Goal: Task Accomplishment & Management: Use online tool/utility

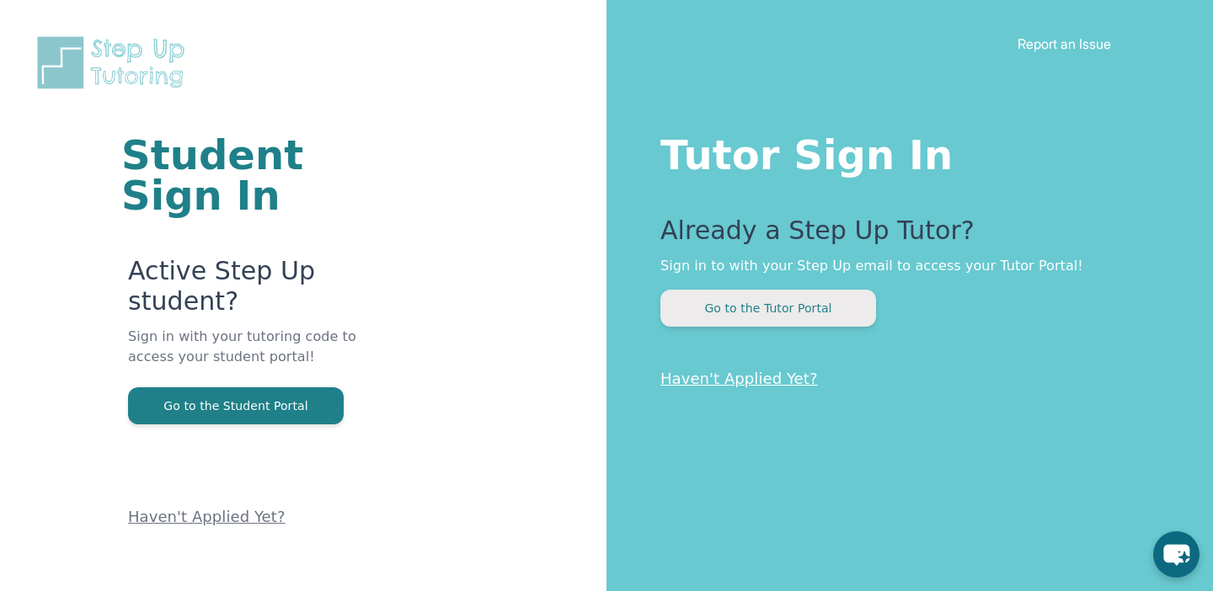
click at [778, 294] on button "Go to the Tutor Portal" at bounding box center [768, 308] width 216 height 37
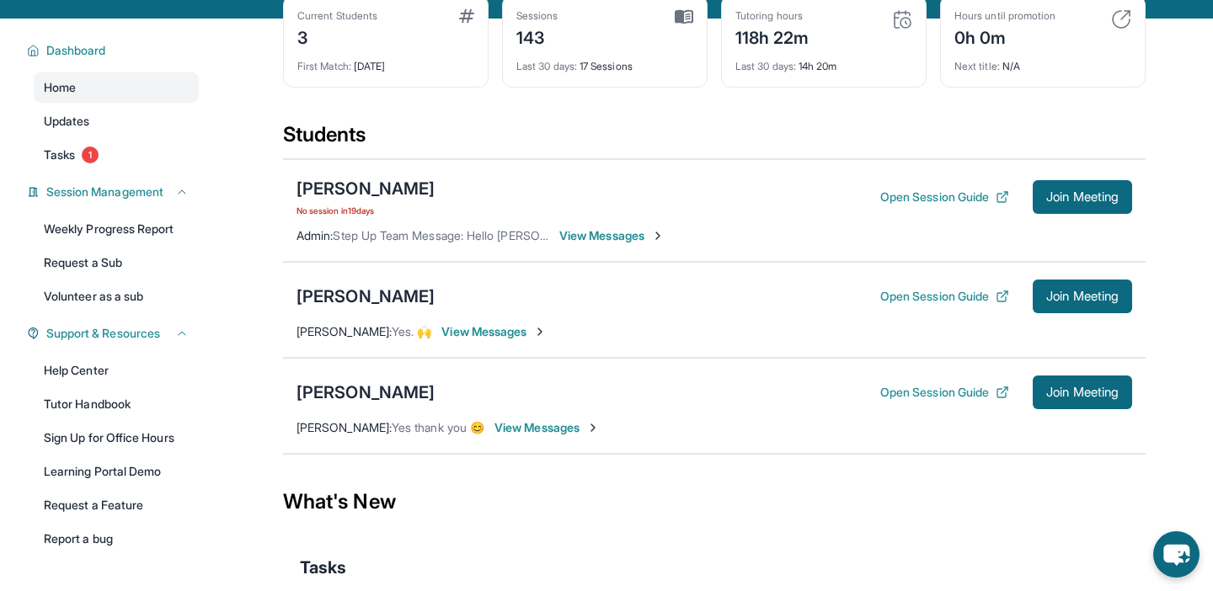
scroll to position [94, 0]
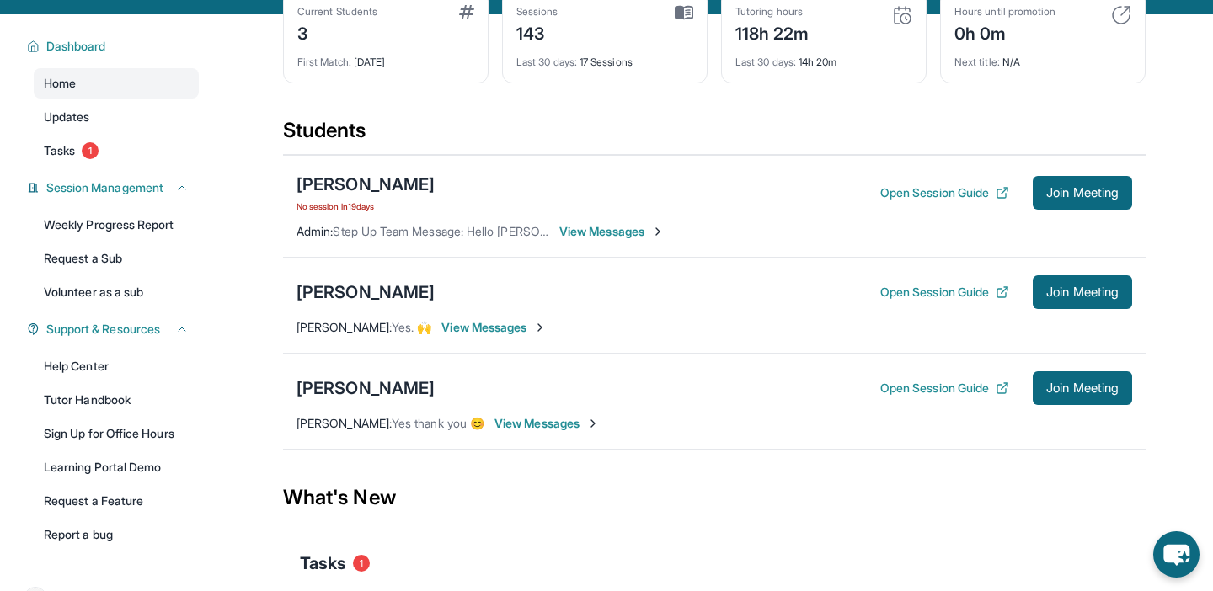
click at [590, 236] on span "View Messages" at bounding box center [611, 231] width 105 height 17
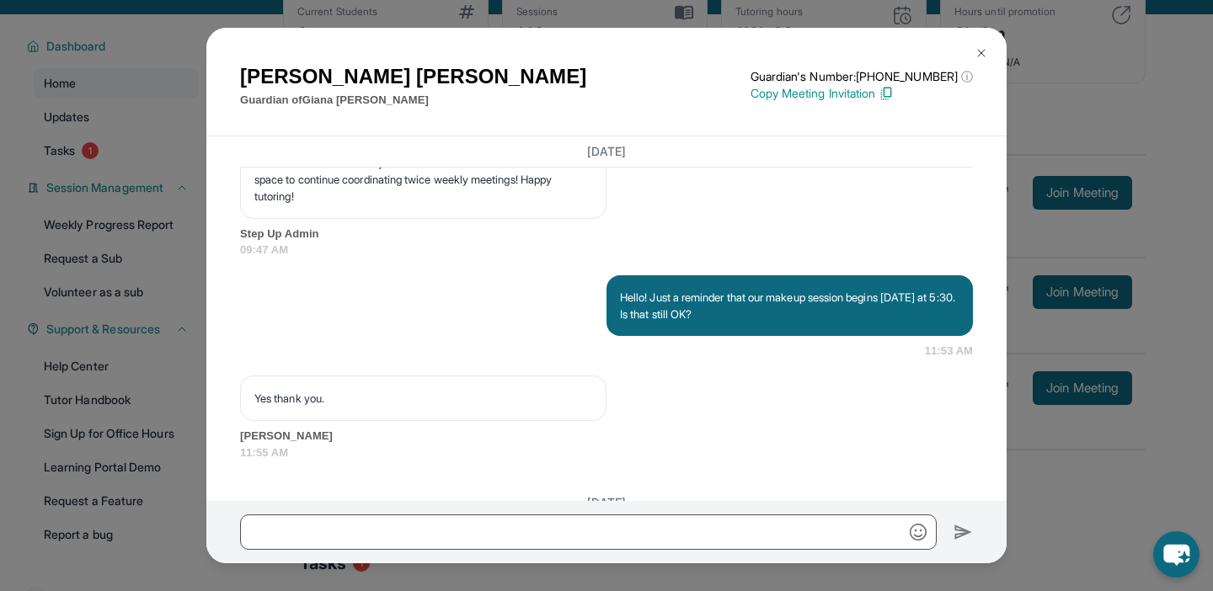
scroll to position [0, 0]
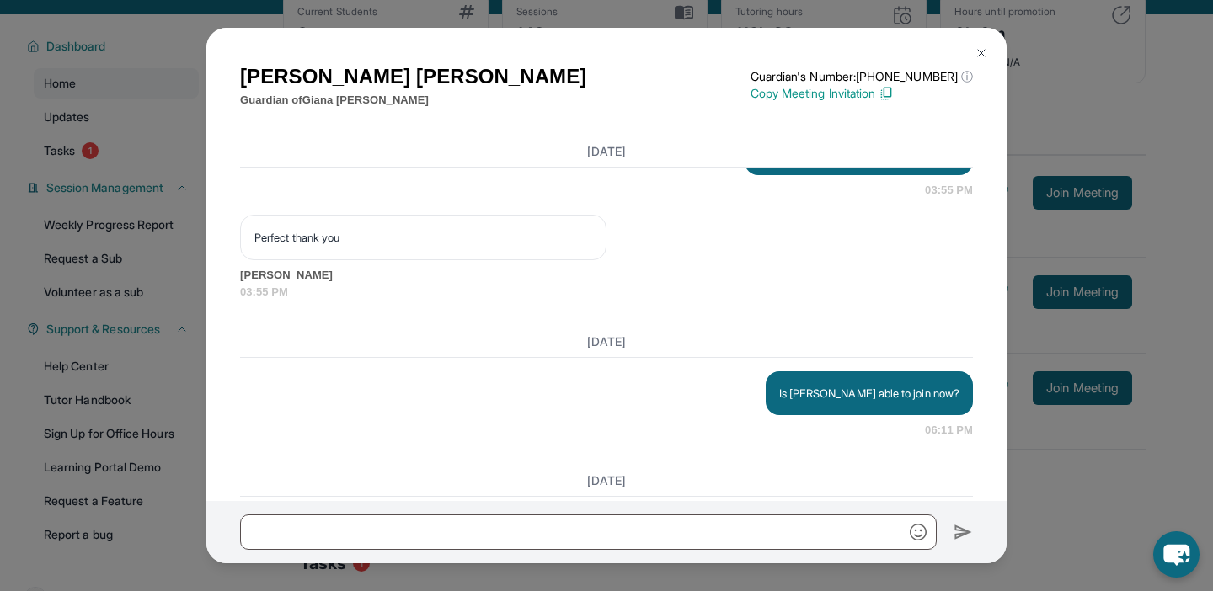
click at [985, 57] on img at bounding box center [981, 52] width 13 height 13
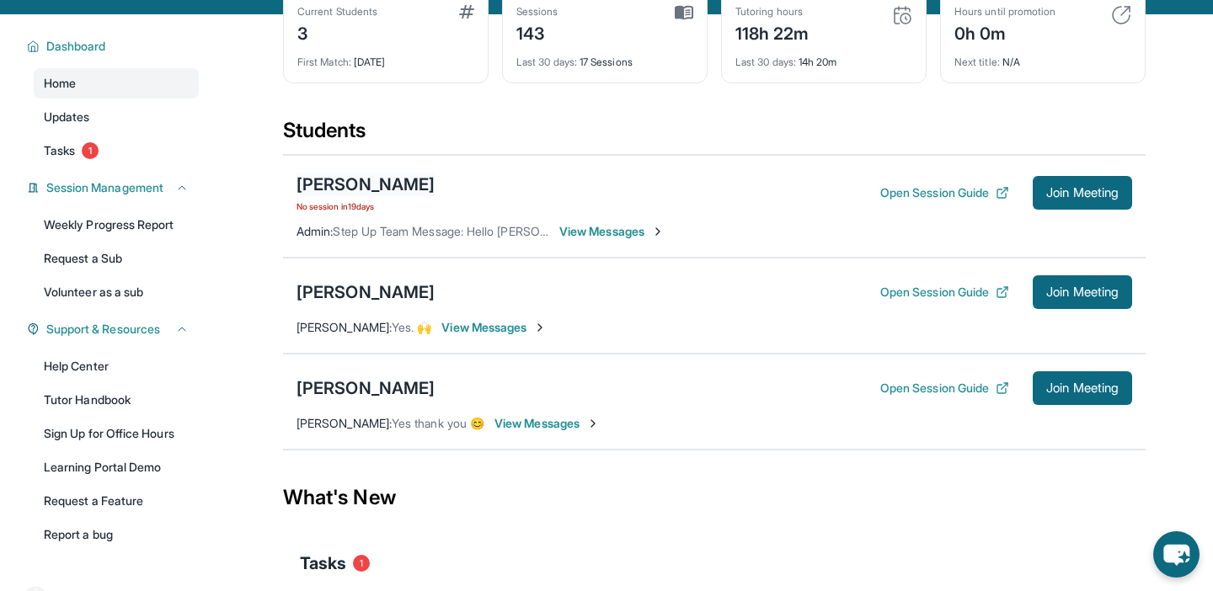
click at [347, 190] on div "[PERSON_NAME]" at bounding box center [366, 185] width 138 height 24
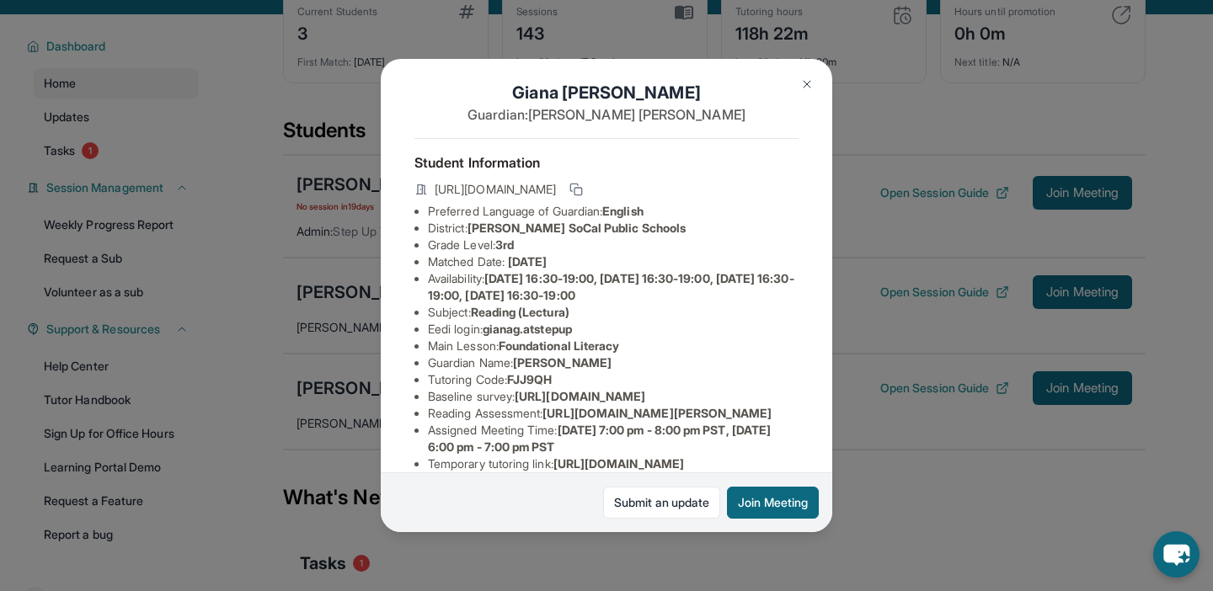
scroll to position [15, 0]
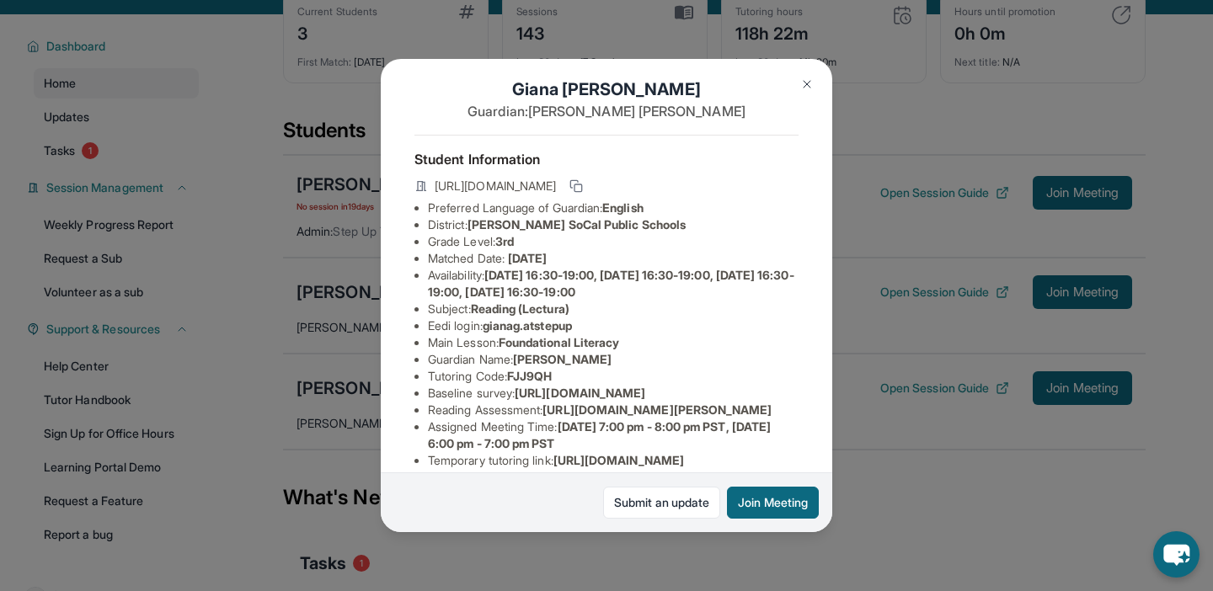
click at [802, 89] on img at bounding box center [806, 84] width 13 height 13
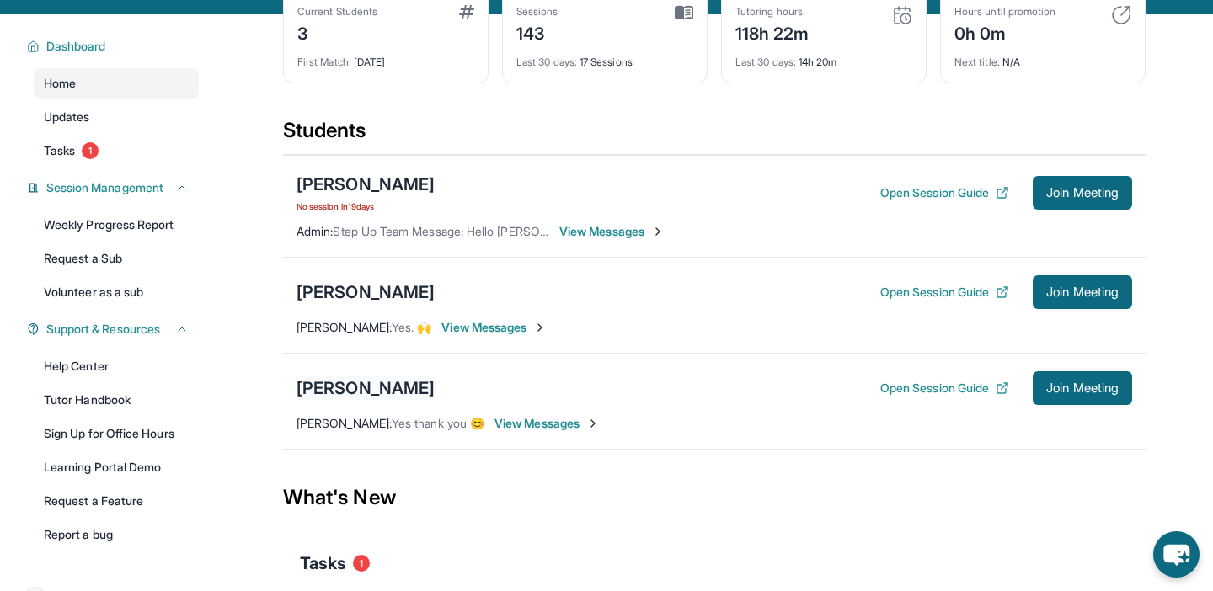
click at [379, 389] on div "[PERSON_NAME]" at bounding box center [366, 389] width 138 height 24
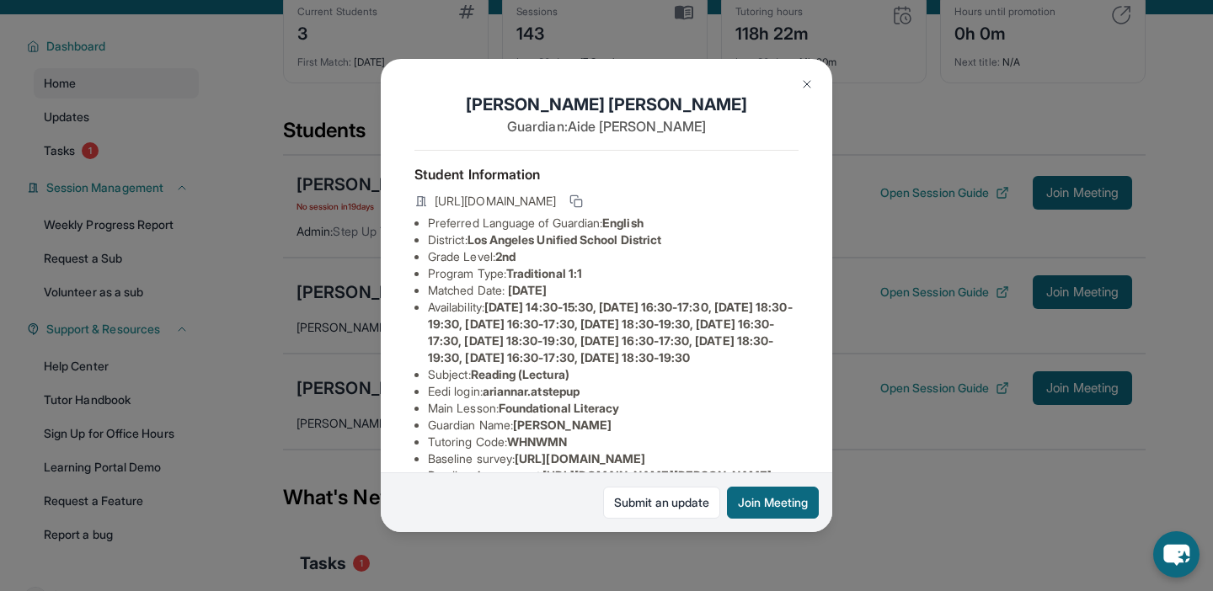
click at [808, 92] on button at bounding box center [807, 84] width 34 height 34
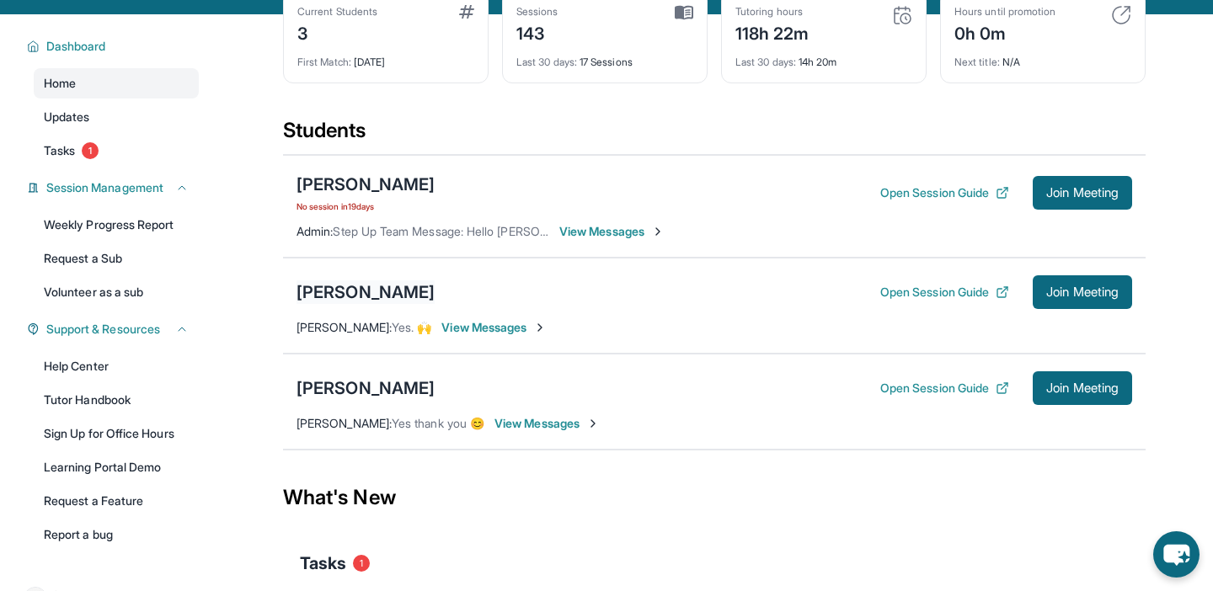
click at [349, 303] on div "[PERSON_NAME] Open Session Guide Join Meeting" at bounding box center [715, 292] width 836 height 34
click at [349, 302] on div "[PERSON_NAME]" at bounding box center [366, 293] width 138 height 24
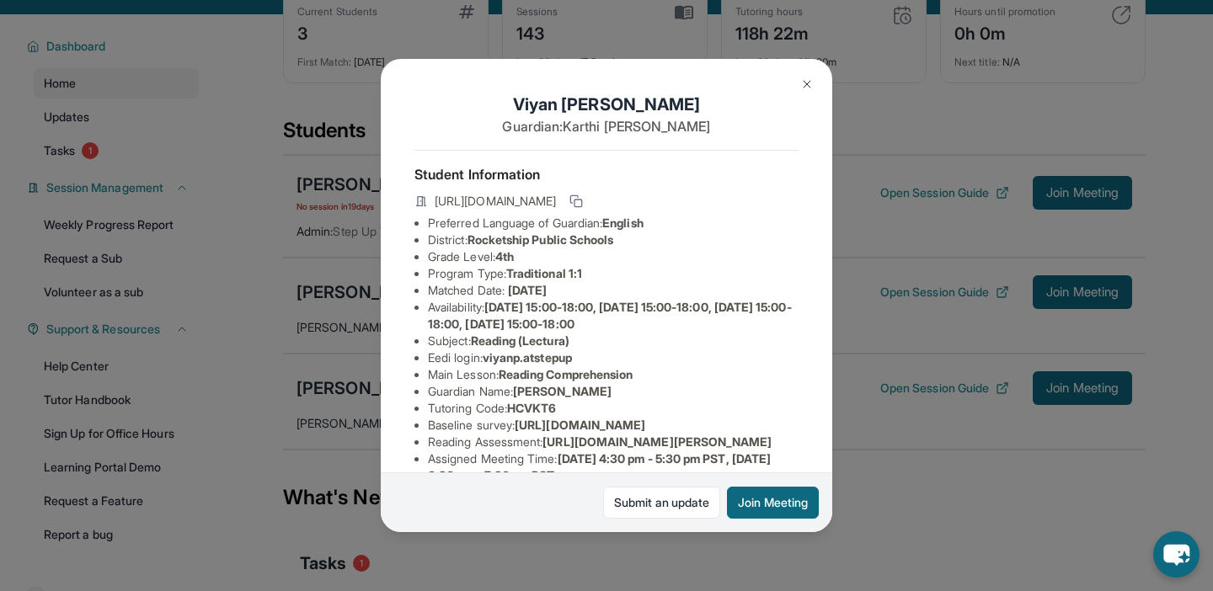
click at [804, 78] on img at bounding box center [806, 84] width 13 height 13
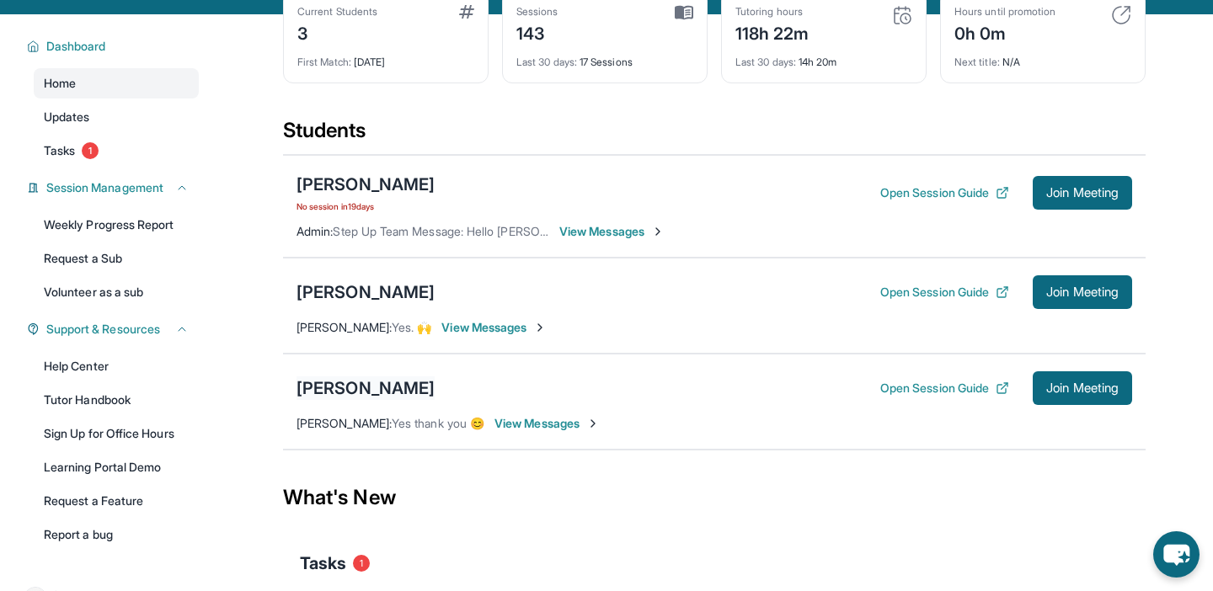
click at [382, 391] on div "[PERSON_NAME]" at bounding box center [366, 389] width 138 height 24
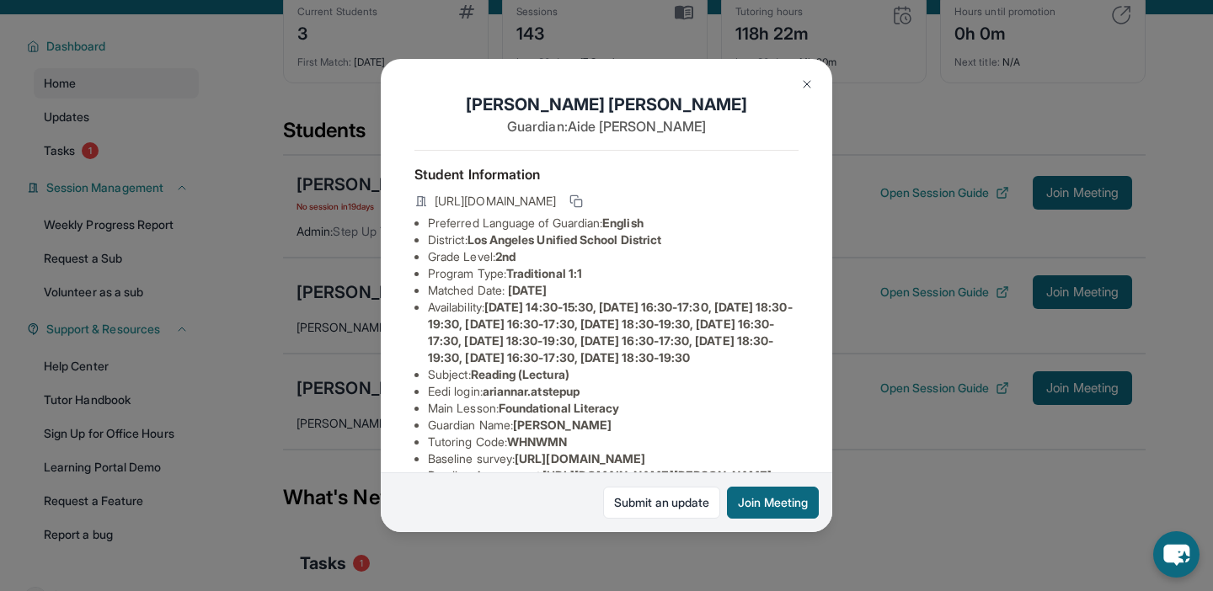
click at [805, 90] on img at bounding box center [806, 84] width 13 height 13
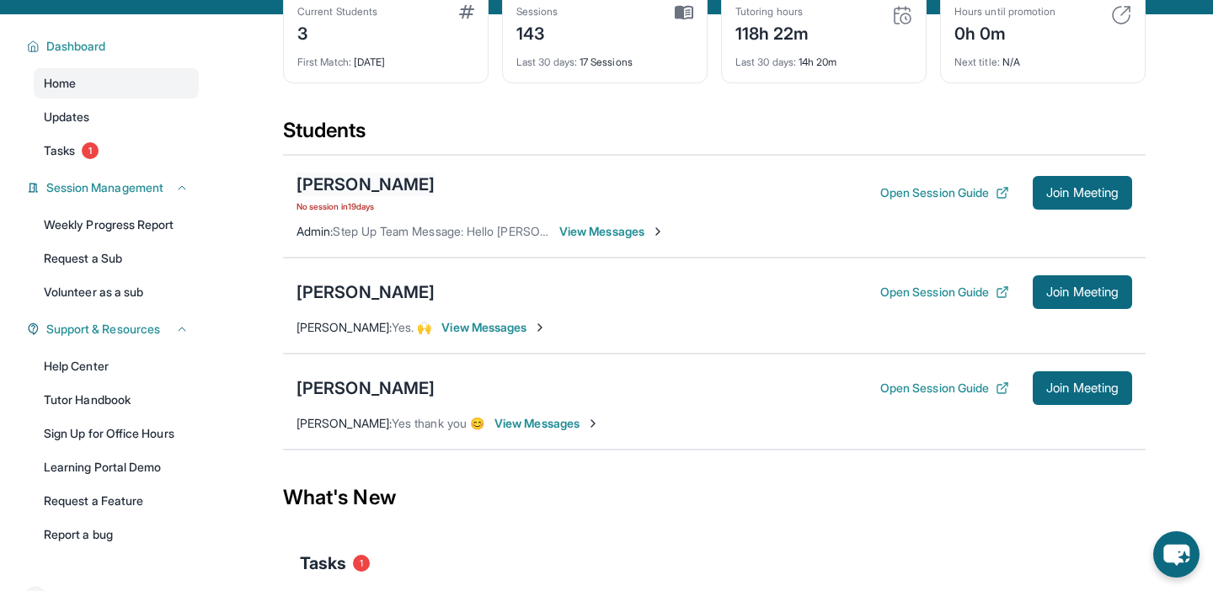
click at [362, 188] on div "[PERSON_NAME]" at bounding box center [366, 185] width 138 height 24
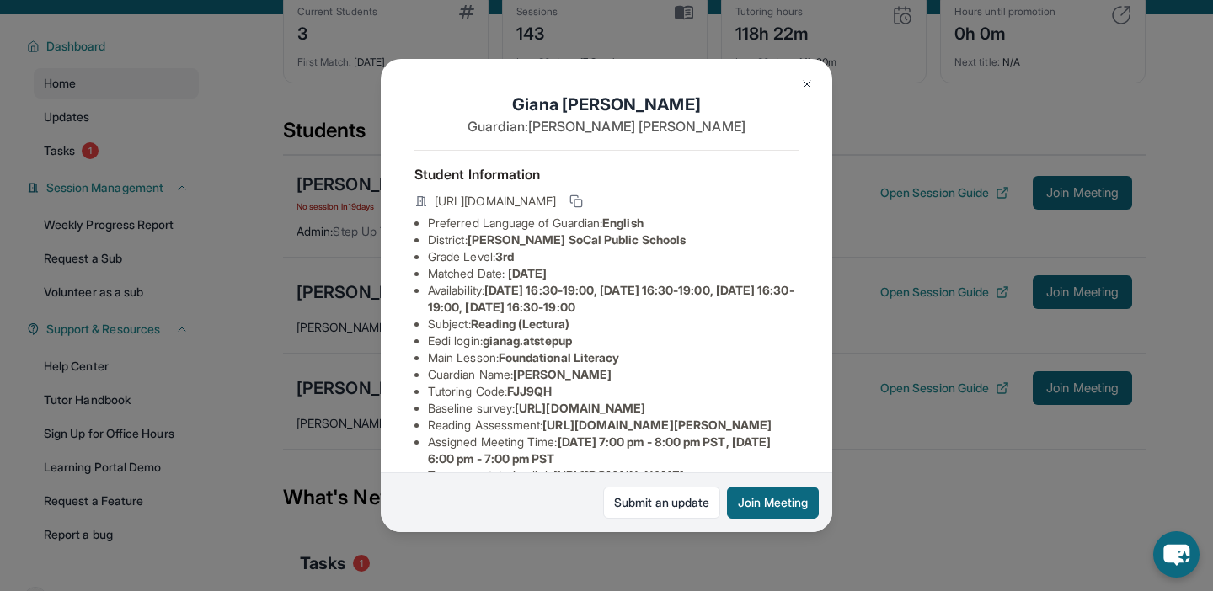
click at [804, 78] on img at bounding box center [806, 84] width 13 height 13
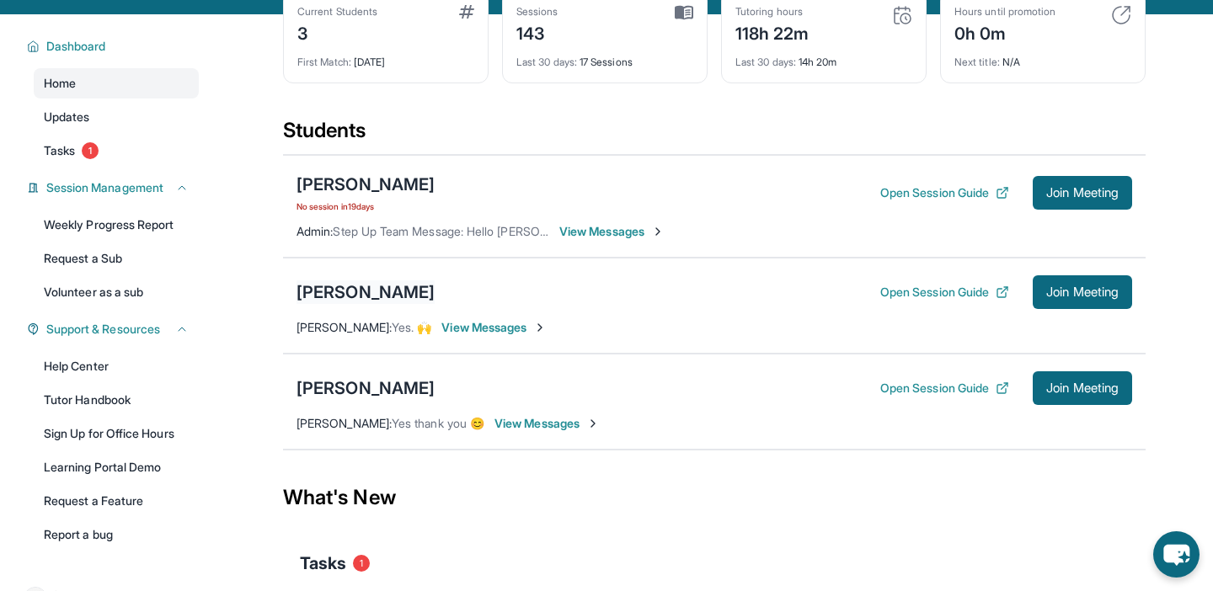
click at [360, 299] on div "[PERSON_NAME]" at bounding box center [366, 293] width 138 height 24
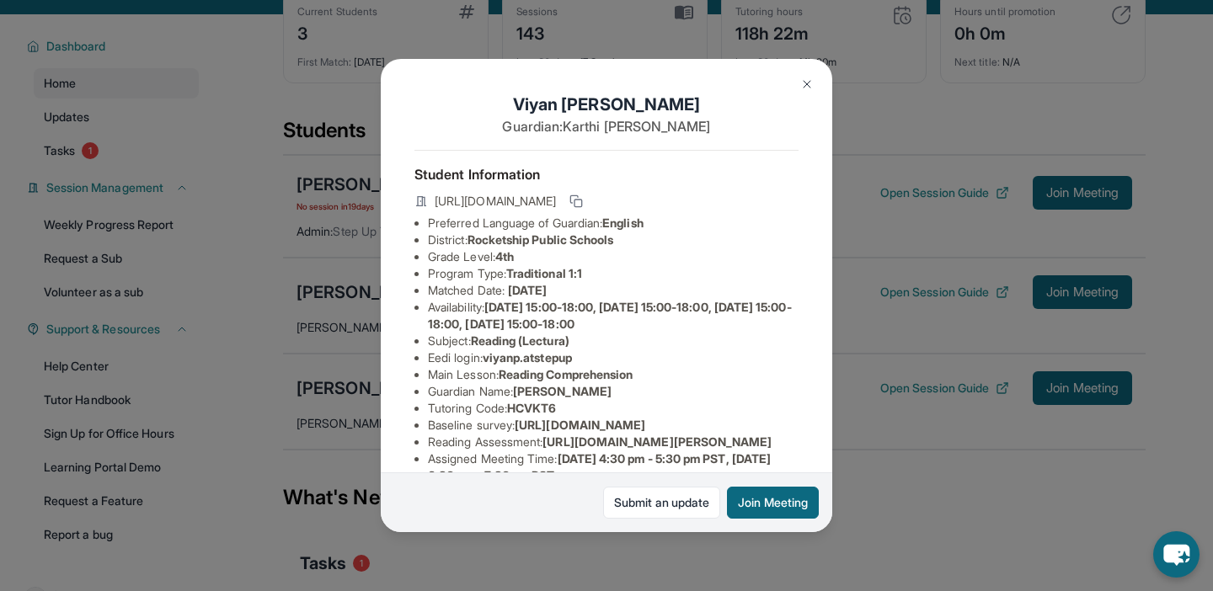
click at [806, 83] on img at bounding box center [806, 84] width 13 height 13
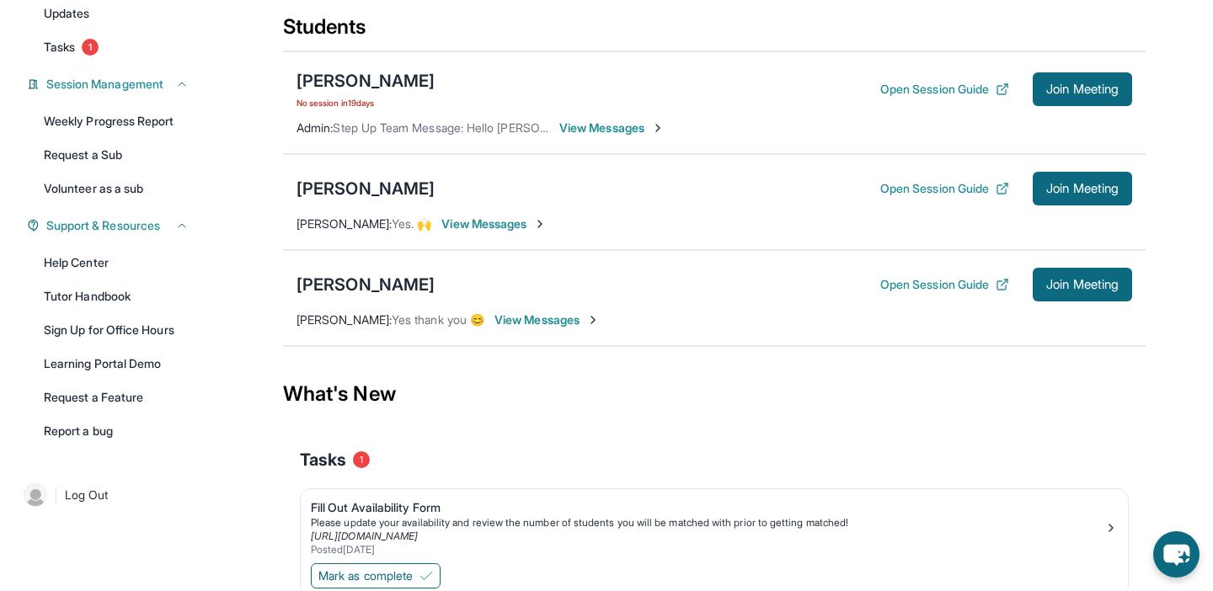
scroll to position [189, 0]
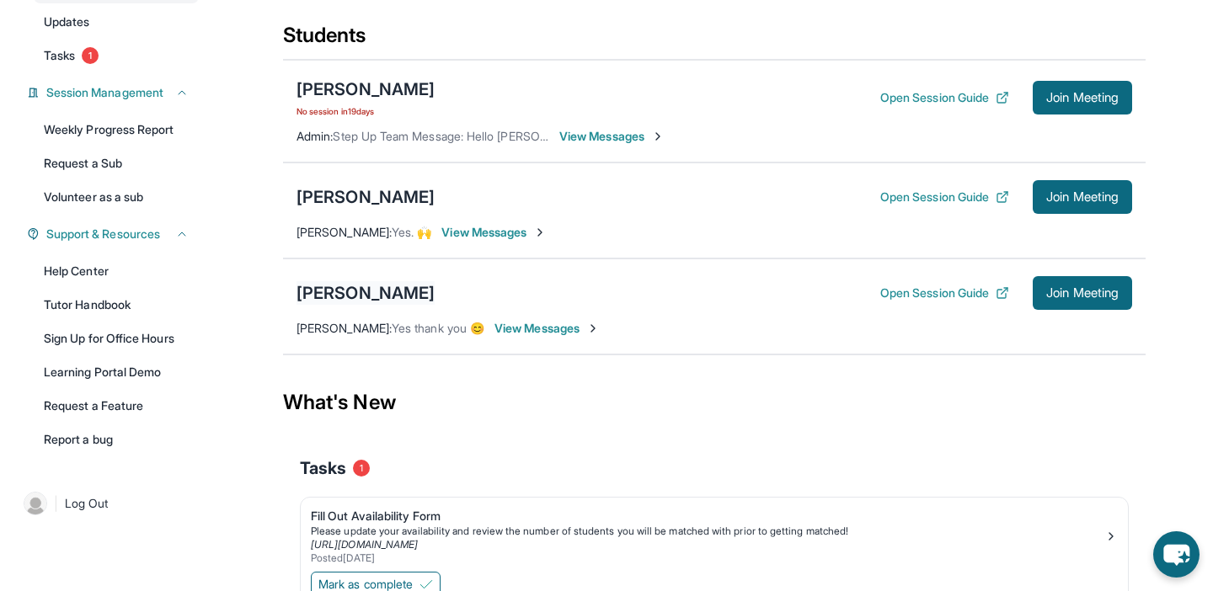
click at [385, 292] on div "[PERSON_NAME]" at bounding box center [366, 293] width 138 height 24
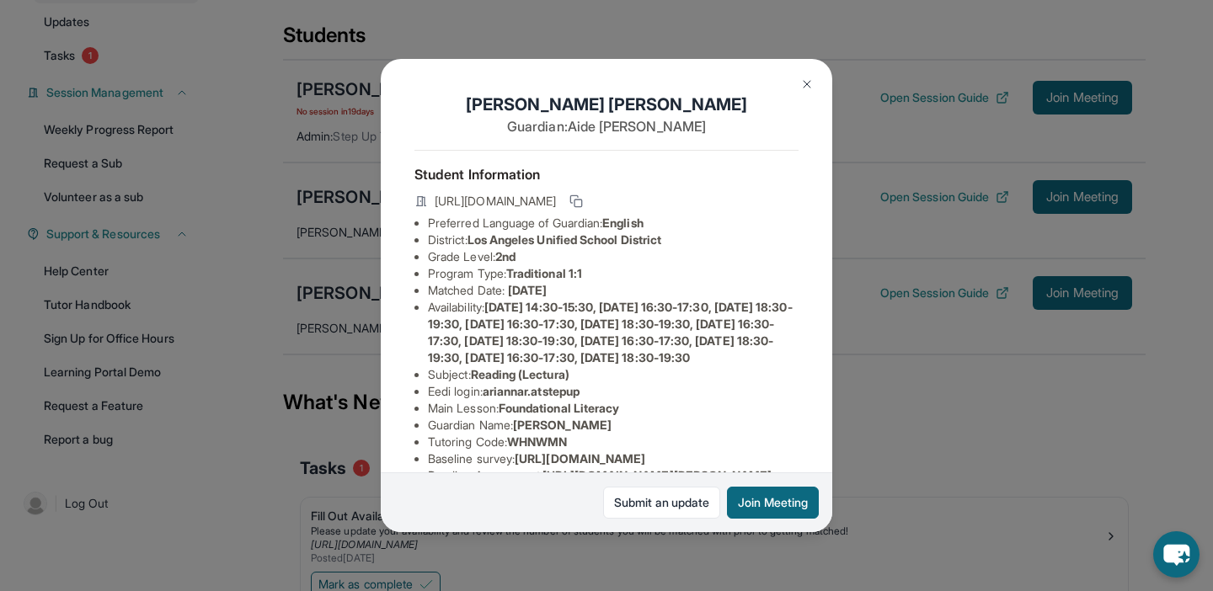
click at [804, 75] on button at bounding box center [807, 84] width 34 height 34
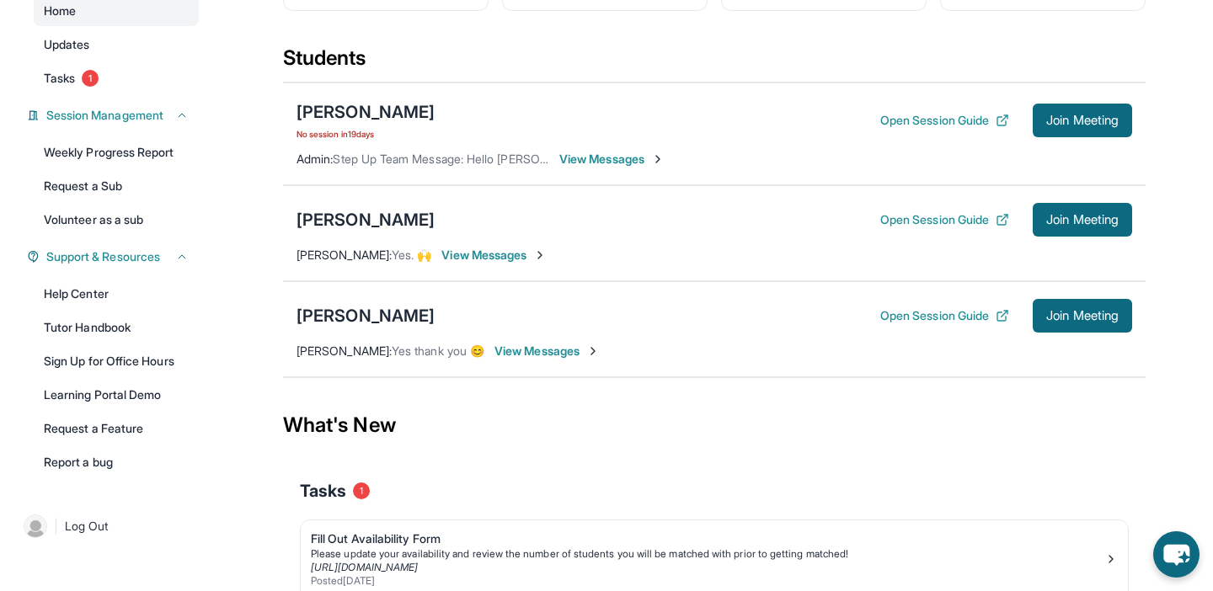
scroll to position [158, 0]
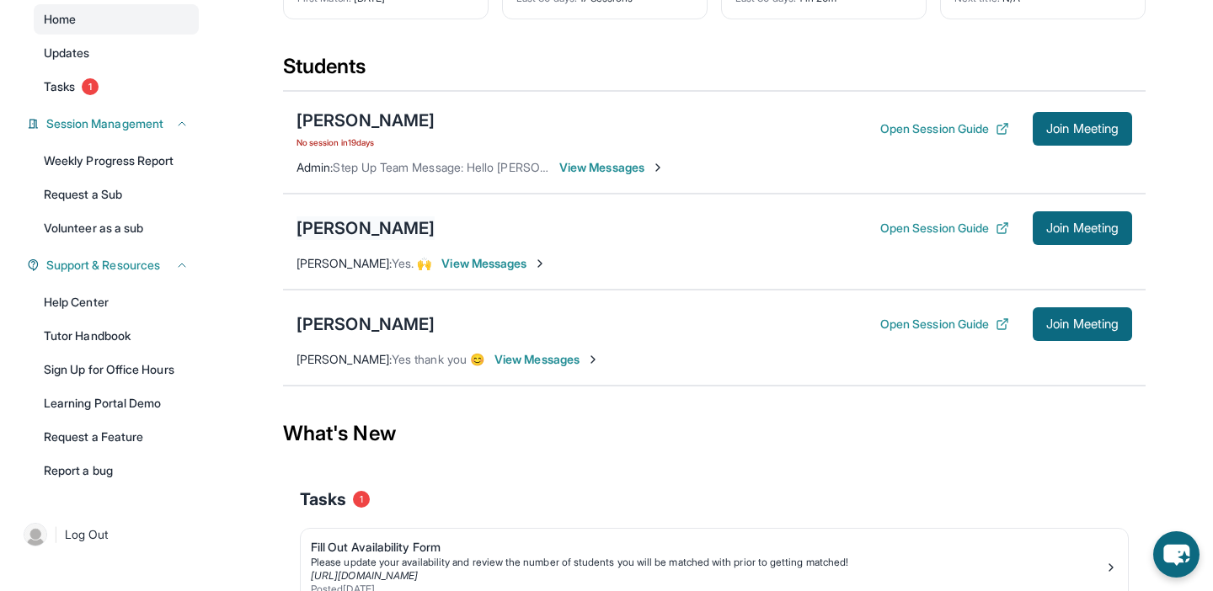
click at [377, 227] on div "[PERSON_NAME]" at bounding box center [366, 228] width 138 height 24
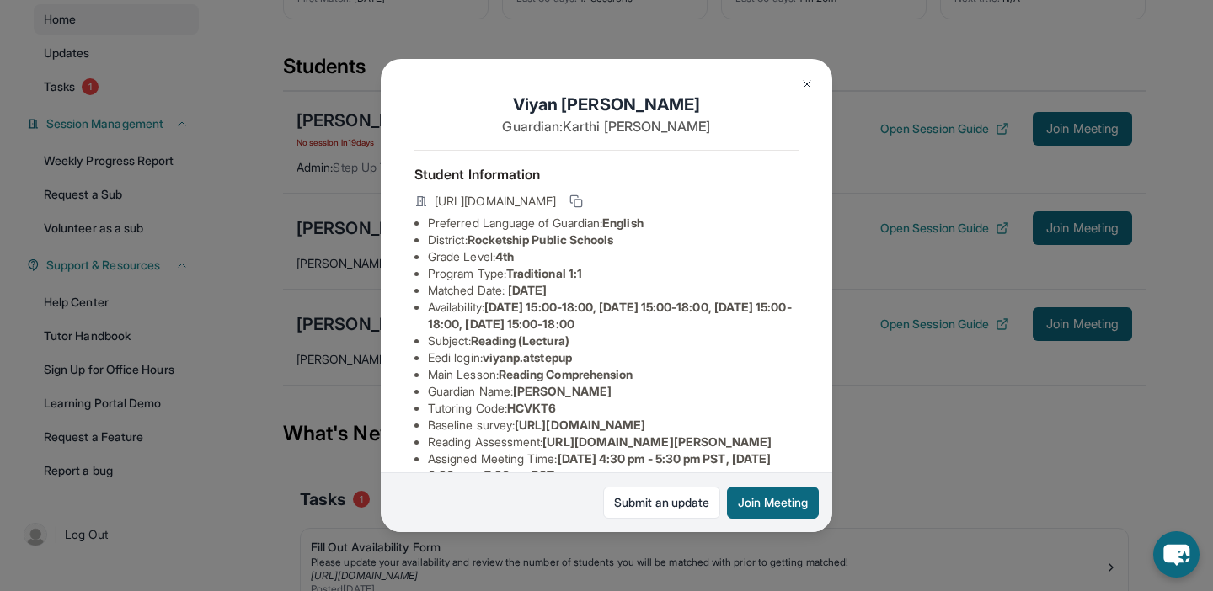
click at [811, 80] on img at bounding box center [806, 84] width 13 height 13
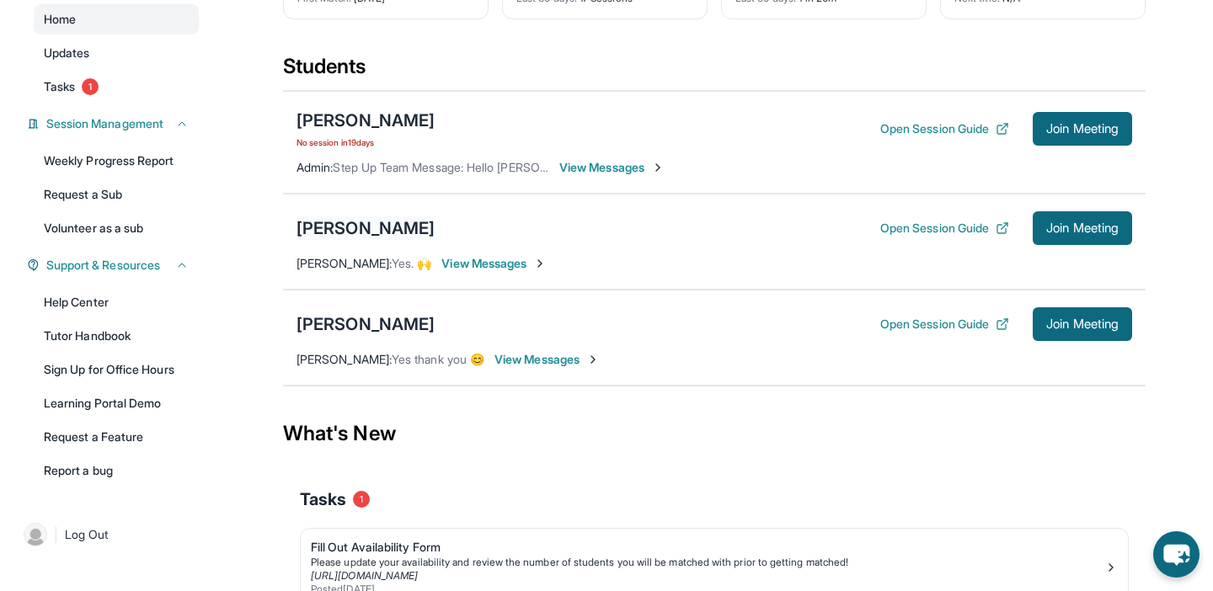
click at [361, 234] on div "[PERSON_NAME]" at bounding box center [366, 228] width 138 height 24
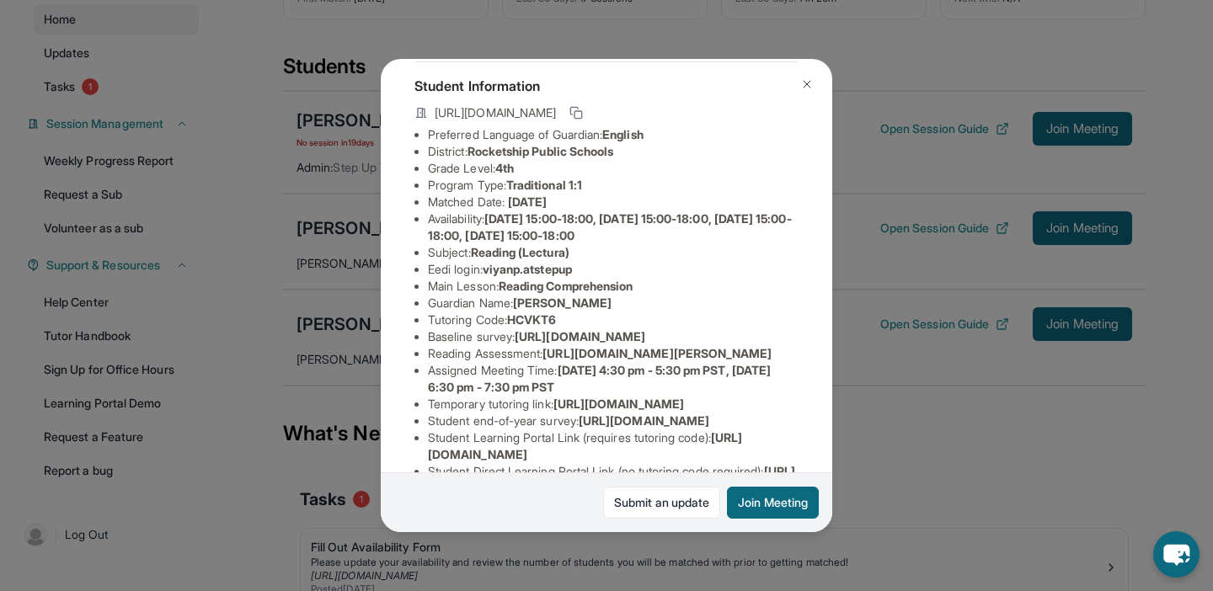
scroll to position [129, 0]
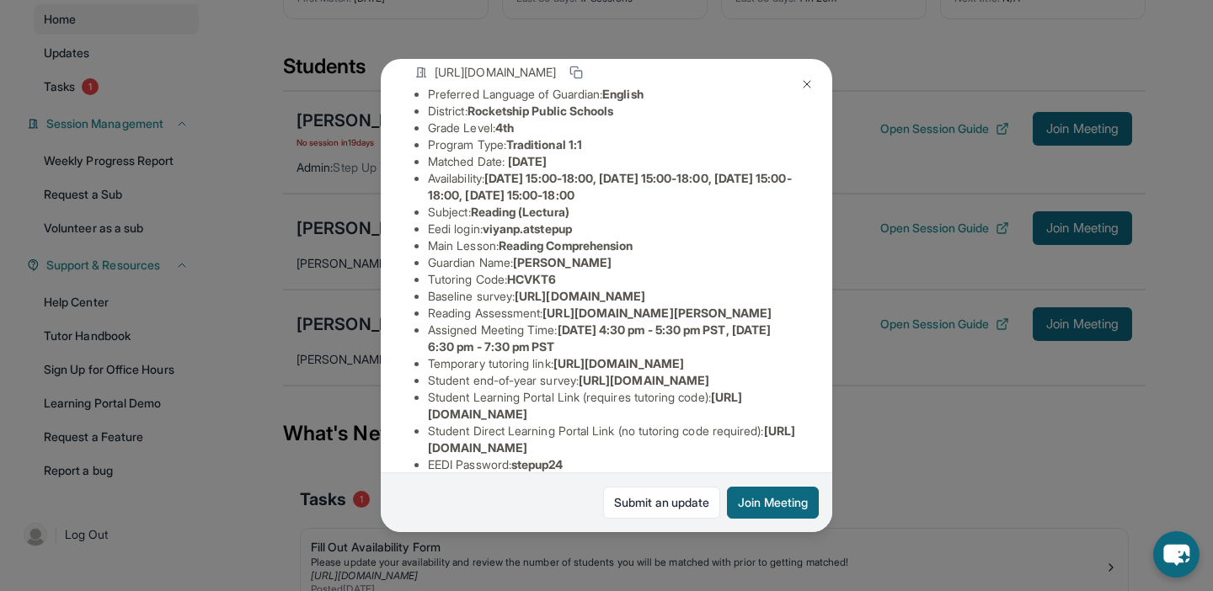
click at [802, 78] on img at bounding box center [806, 84] width 13 height 13
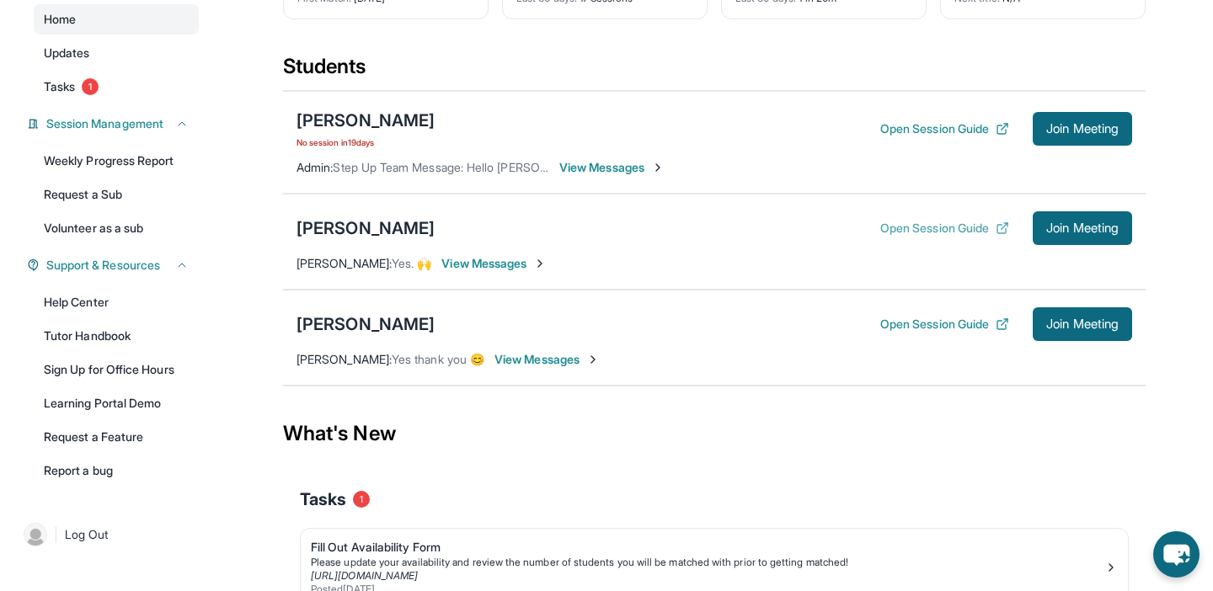
click at [932, 222] on button "Open Session Guide" at bounding box center [944, 228] width 129 height 17
click at [494, 263] on span "View Messages" at bounding box center [493, 263] width 105 height 17
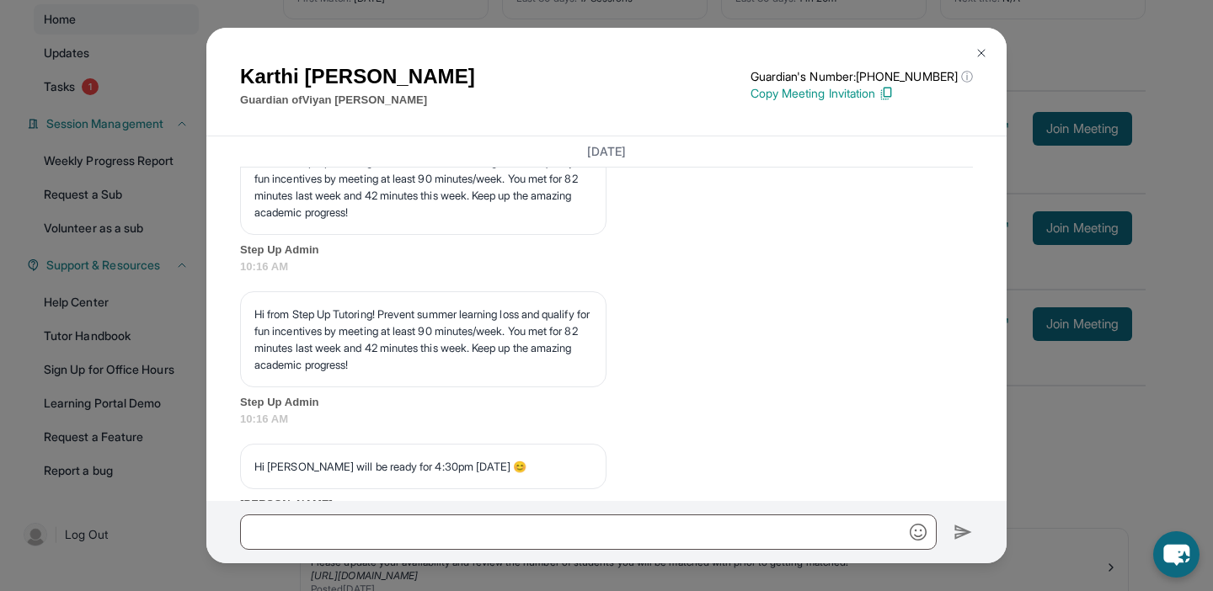
scroll to position [7037, 0]
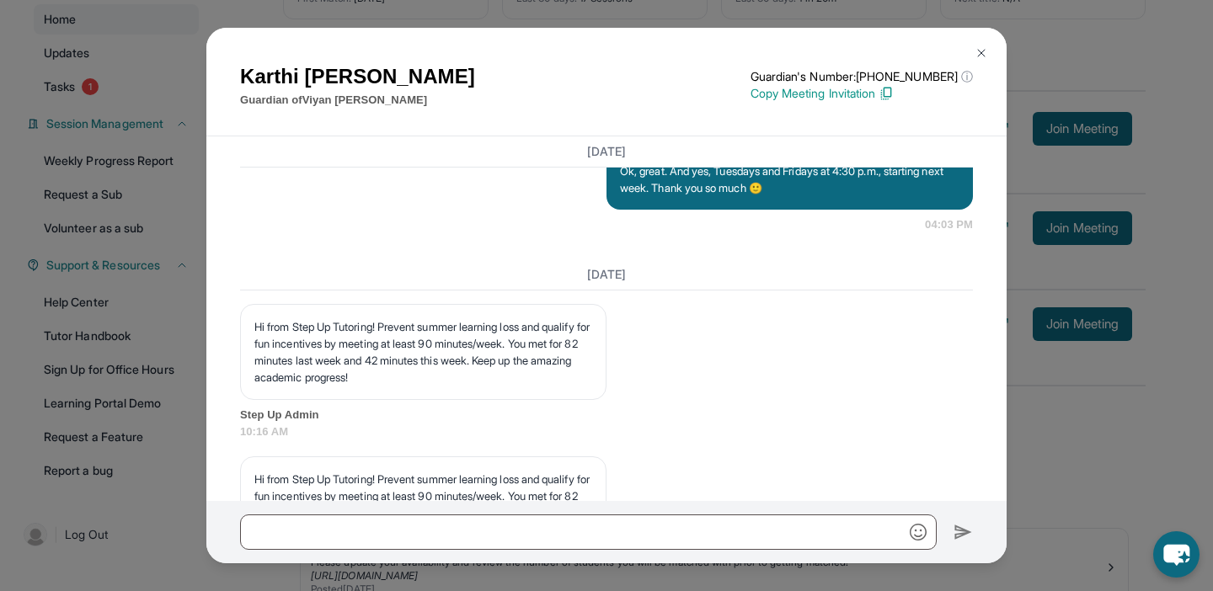
click at [981, 45] on button at bounding box center [982, 53] width 34 height 34
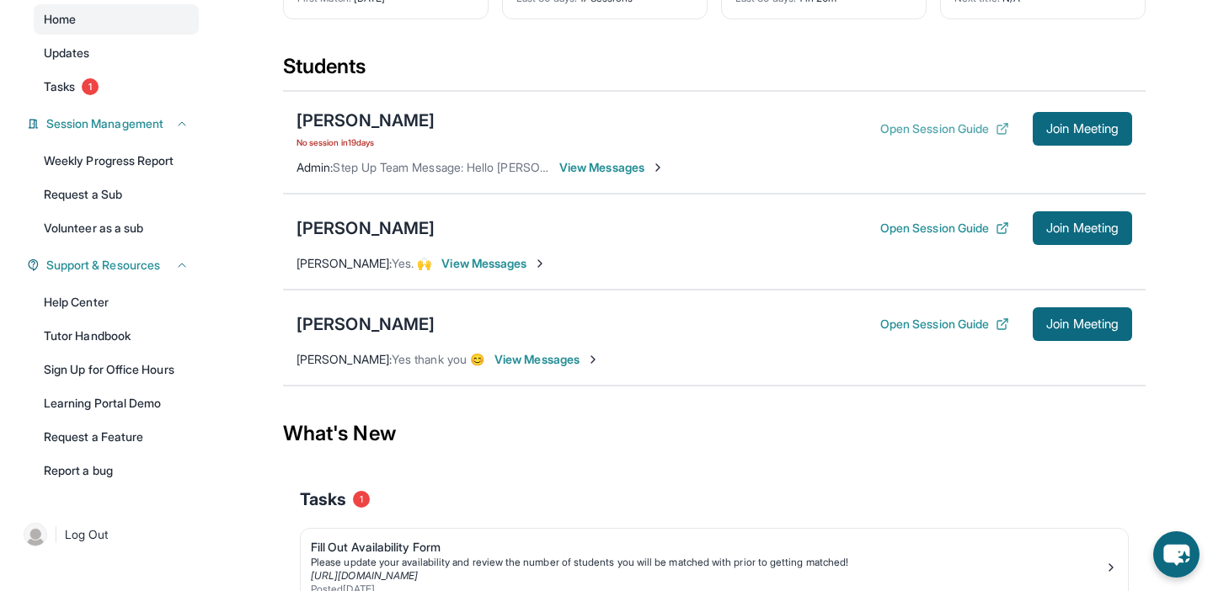
click at [949, 130] on button "Open Session Guide" at bounding box center [944, 128] width 129 height 17
click at [534, 363] on span "View Messages" at bounding box center [546, 359] width 105 height 17
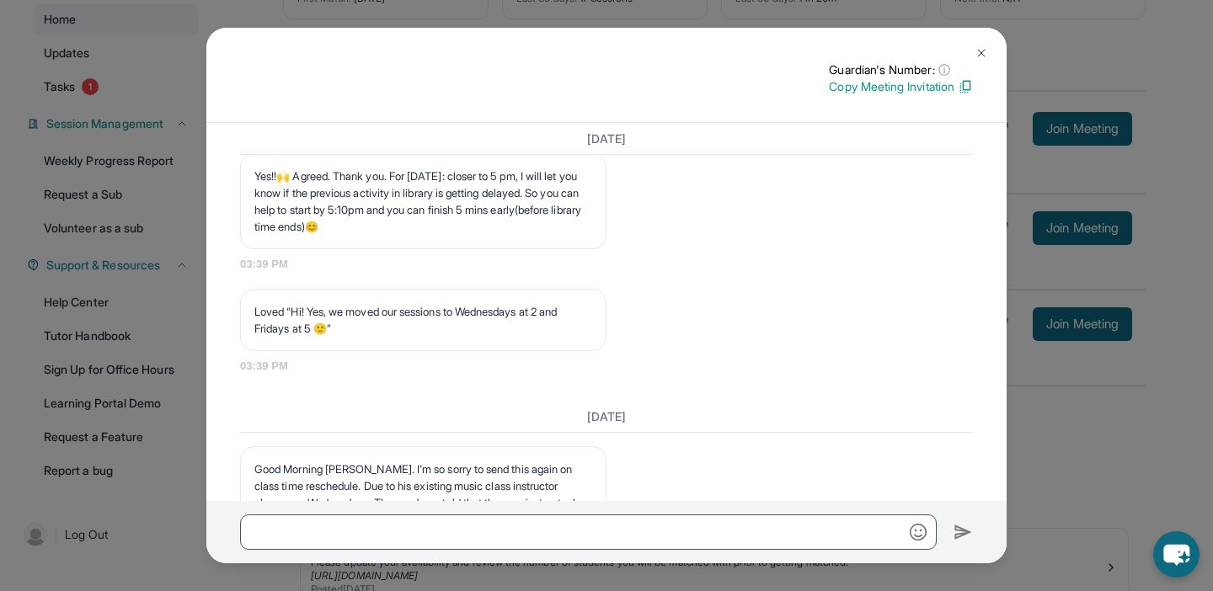
scroll to position [13189, 0]
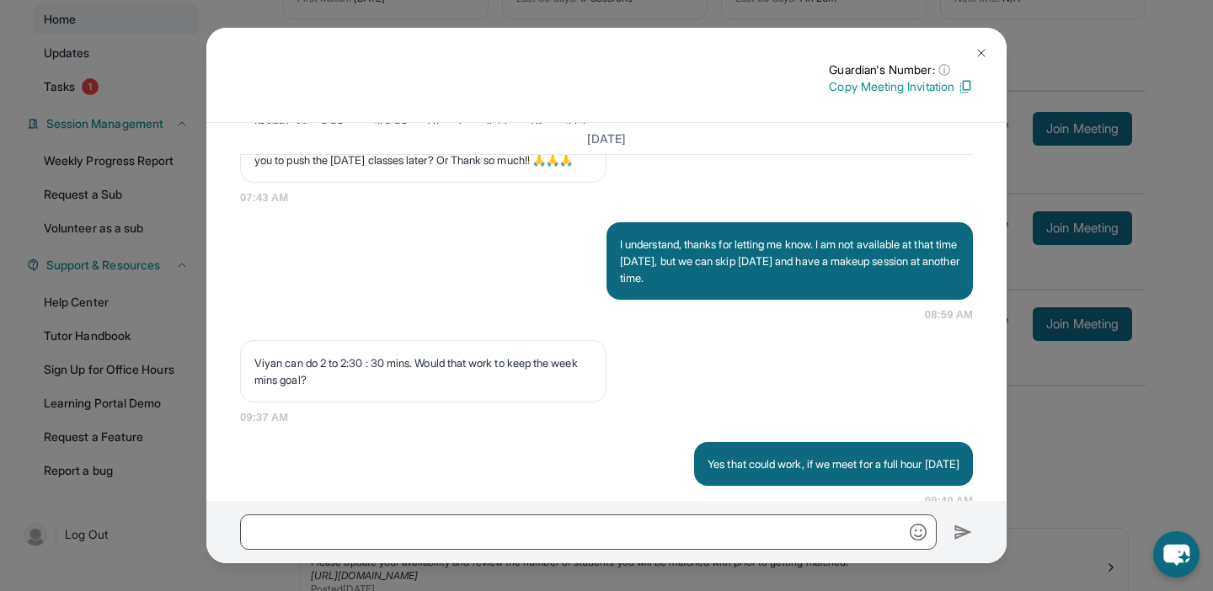
click at [978, 53] on img at bounding box center [981, 52] width 13 height 13
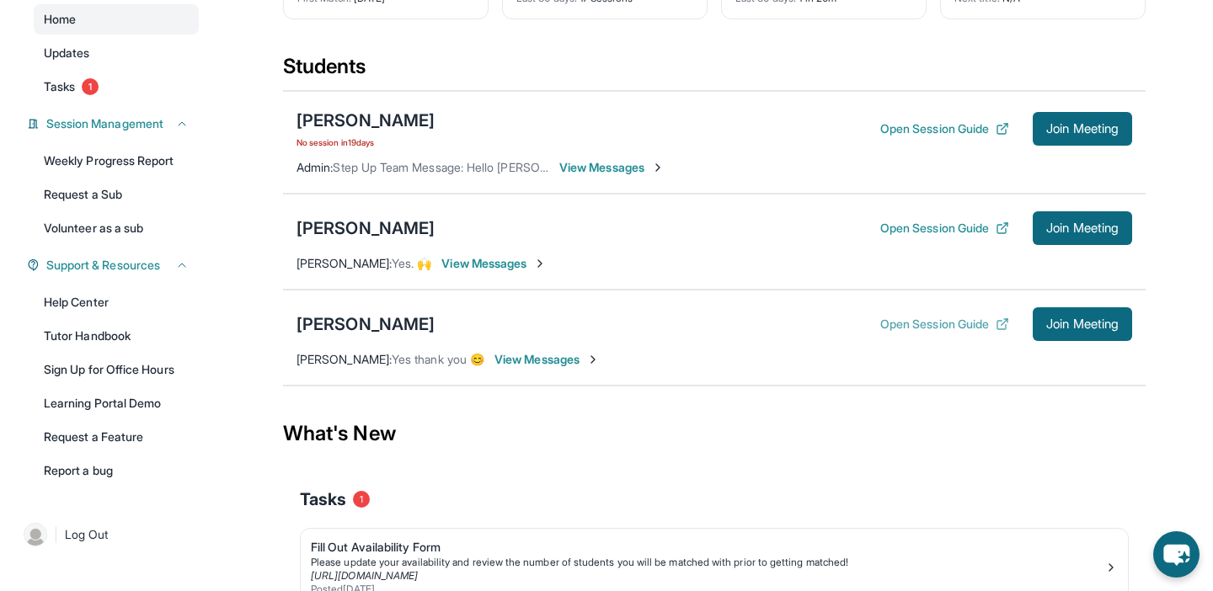
click at [910, 323] on button "Open Session Guide" at bounding box center [944, 324] width 129 height 17
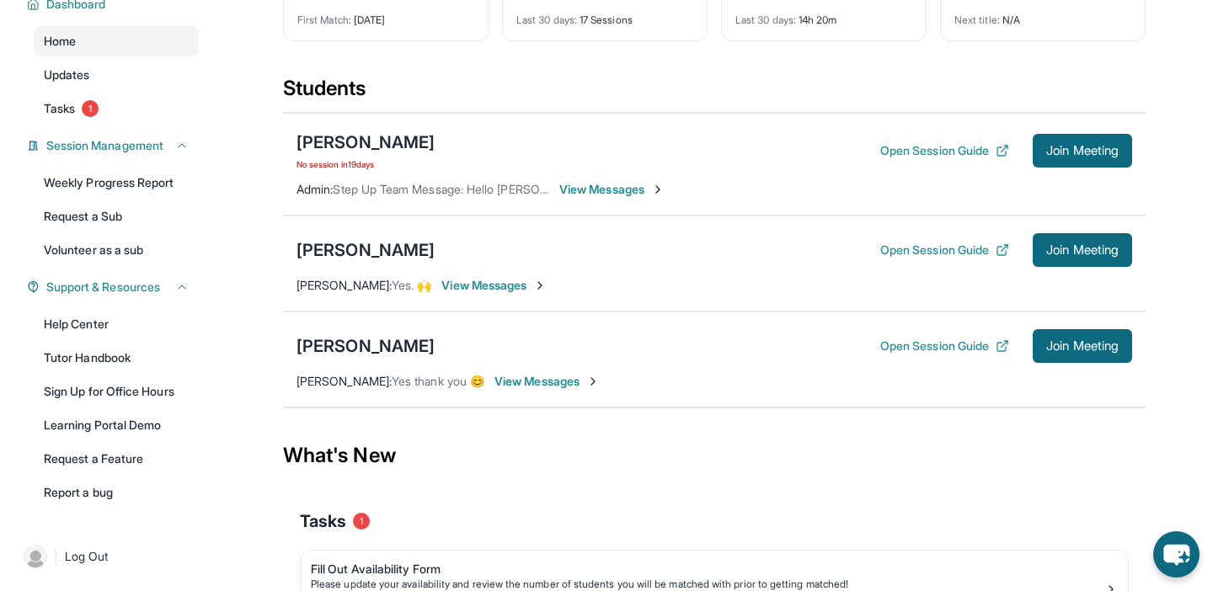
scroll to position [135, 0]
click at [1079, 259] on button "Join Meeting" at bounding box center [1082, 251] width 99 height 34
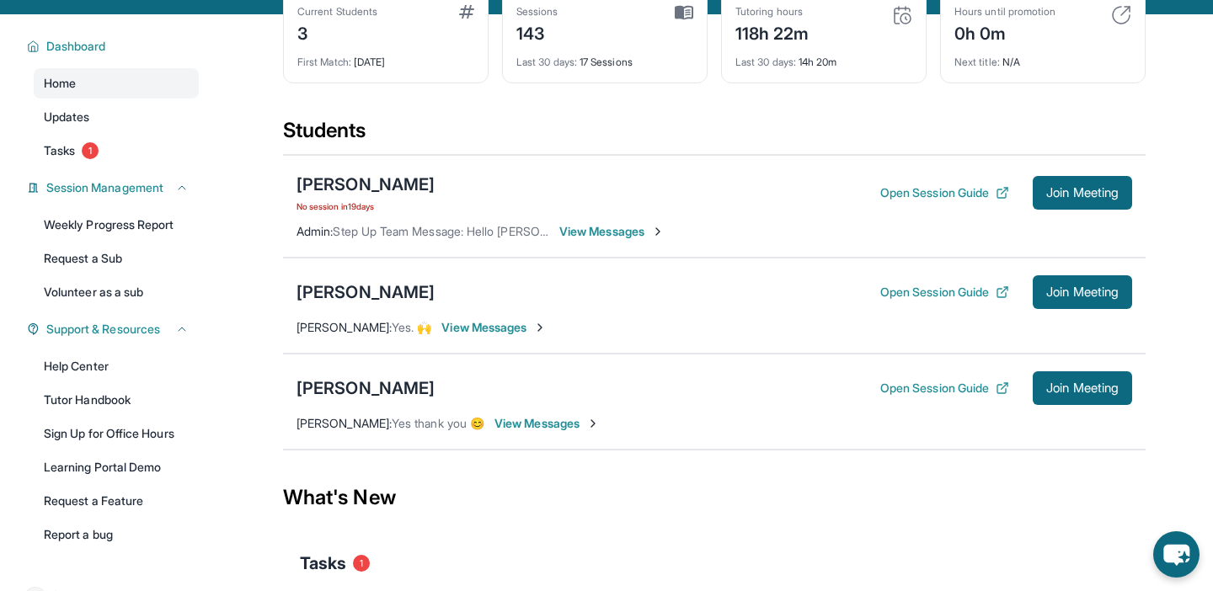
scroll to position [69, 0]
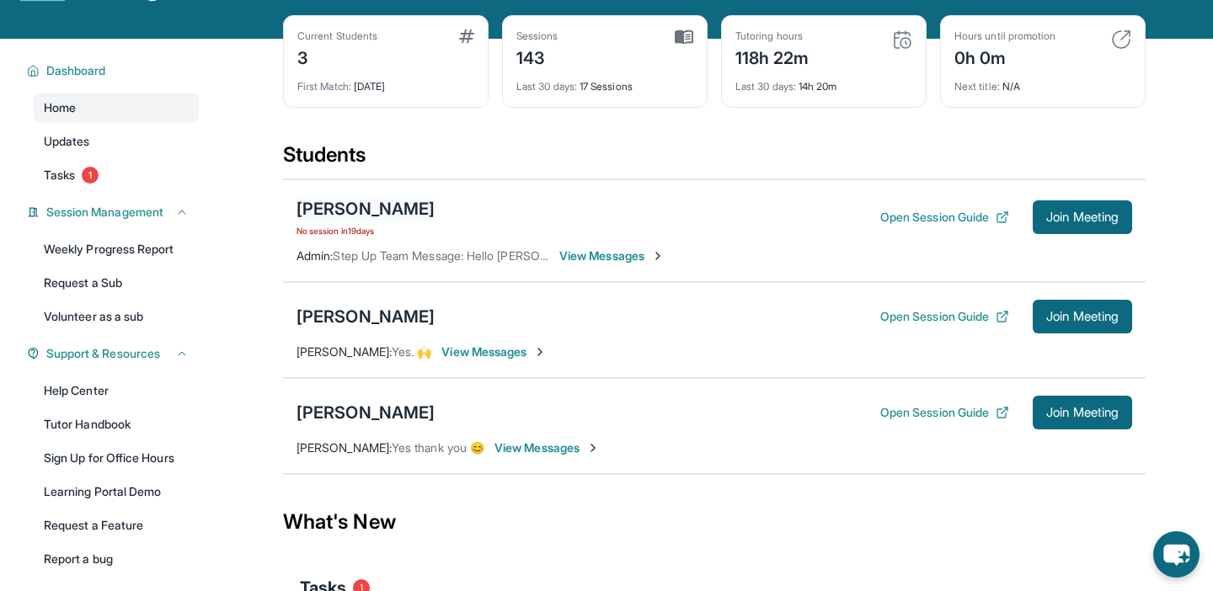
click at [371, 215] on div "[PERSON_NAME]" at bounding box center [366, 209] width 138 height 24
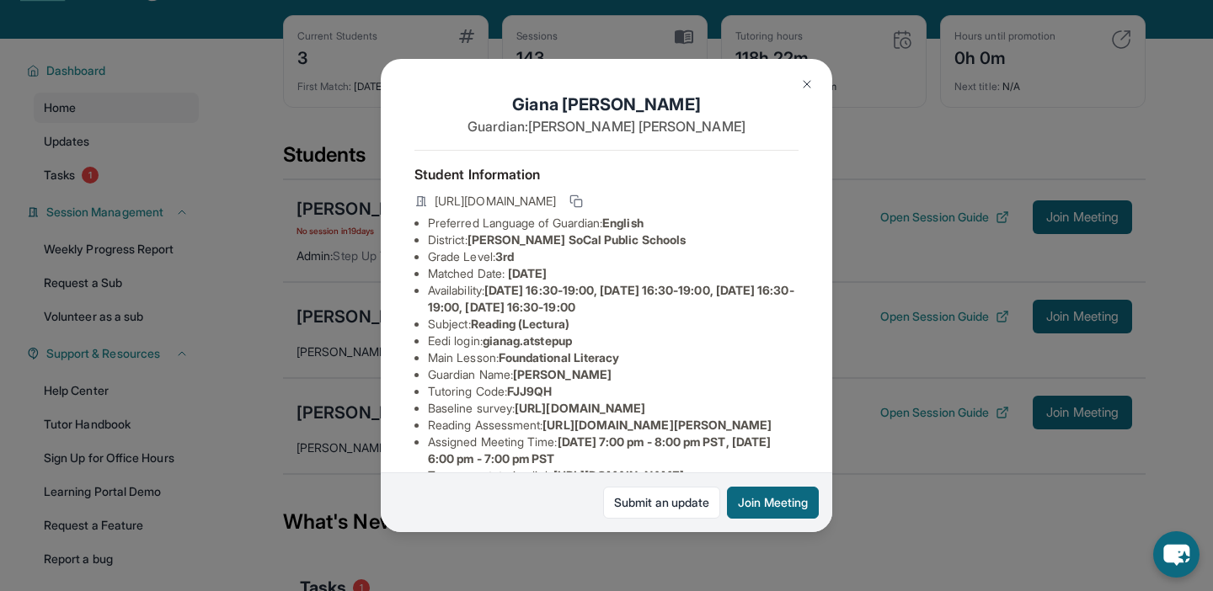
click at [804, 88] on img at bounding box center [806, 84] width 13 height 13
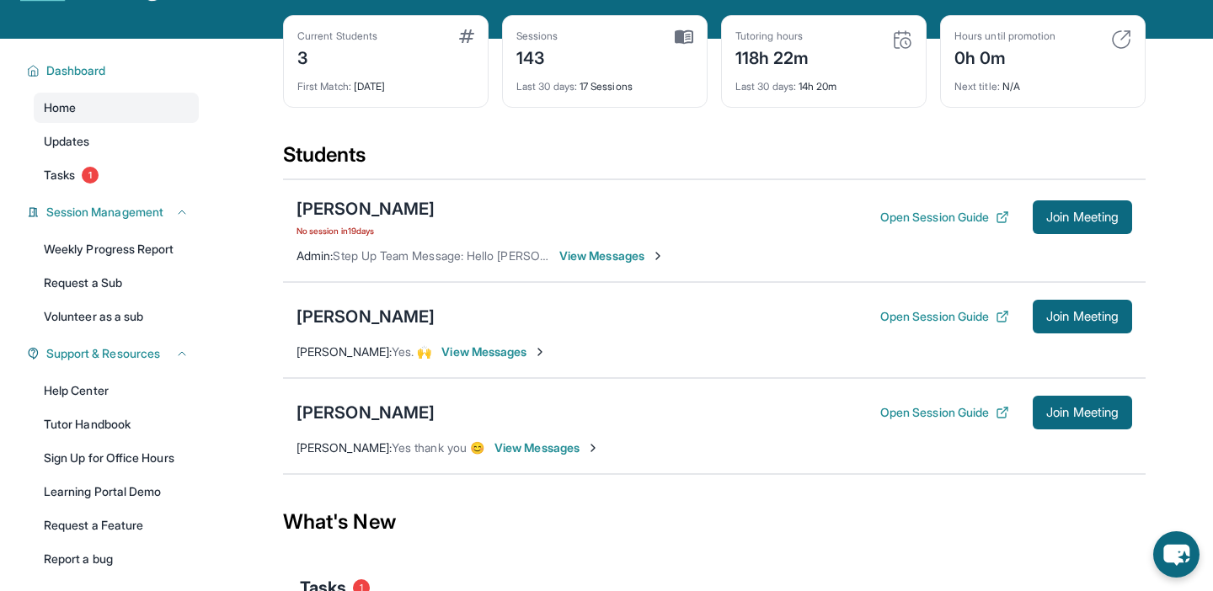
click at [584, 259] on span "View Messages" at bounding box center [611, 256] width 105 height 17
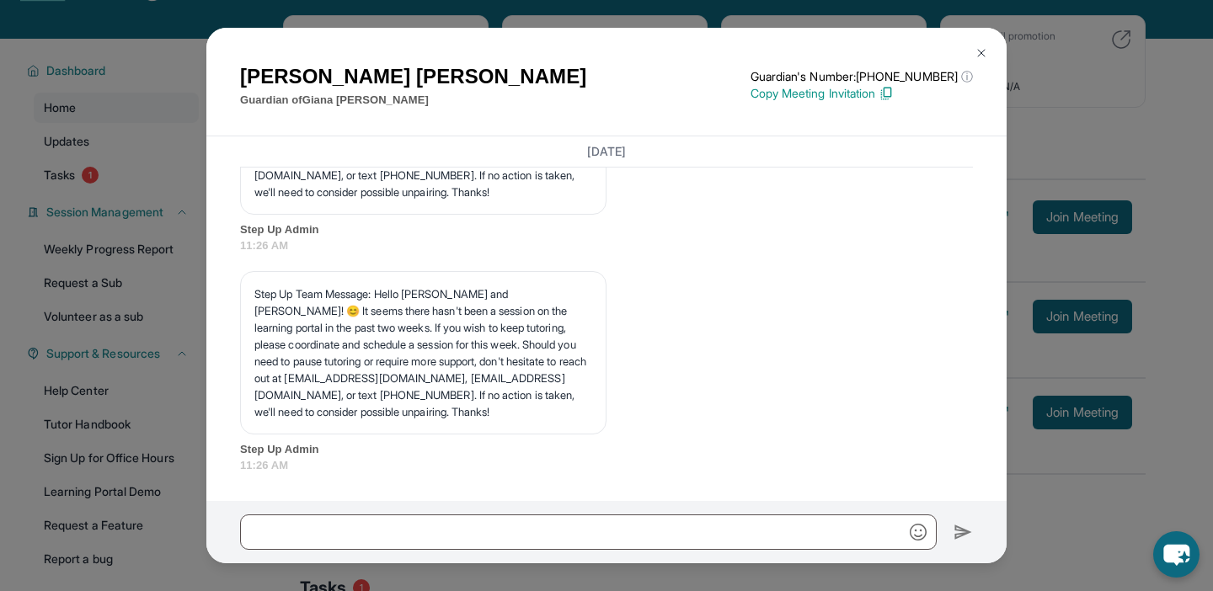
scroll to position [17083, 0]
click at [981, 51] on img at bounding box center [981, 52] width 13 height 13
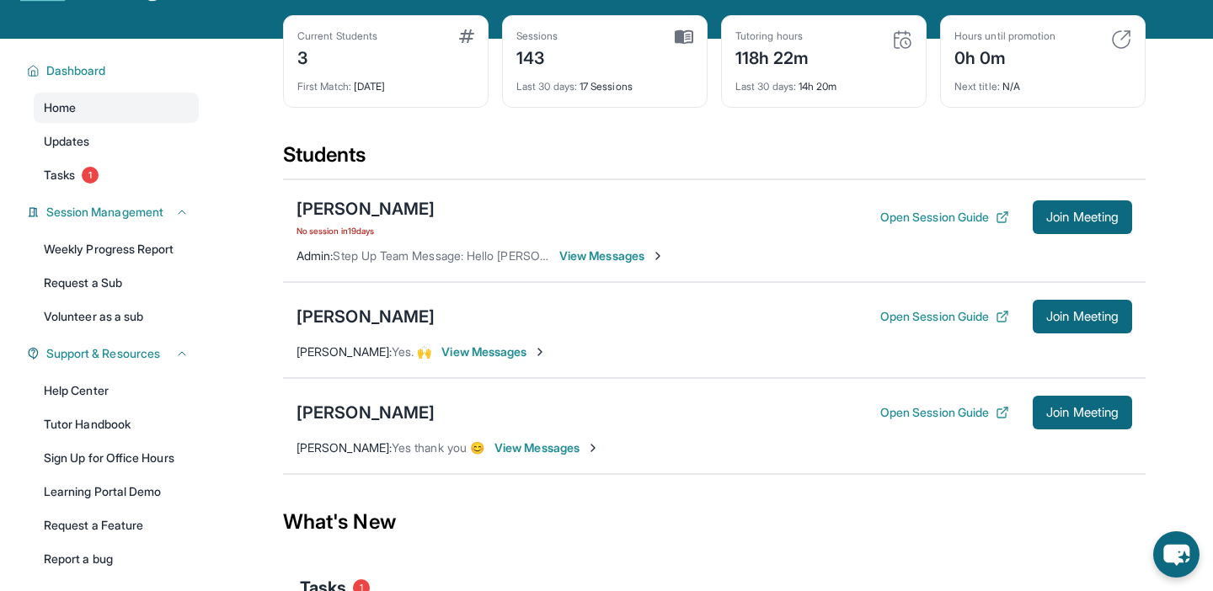
click at [615, 255] on span "View Messages" at bounding box center [611, 256] width 105 height 17
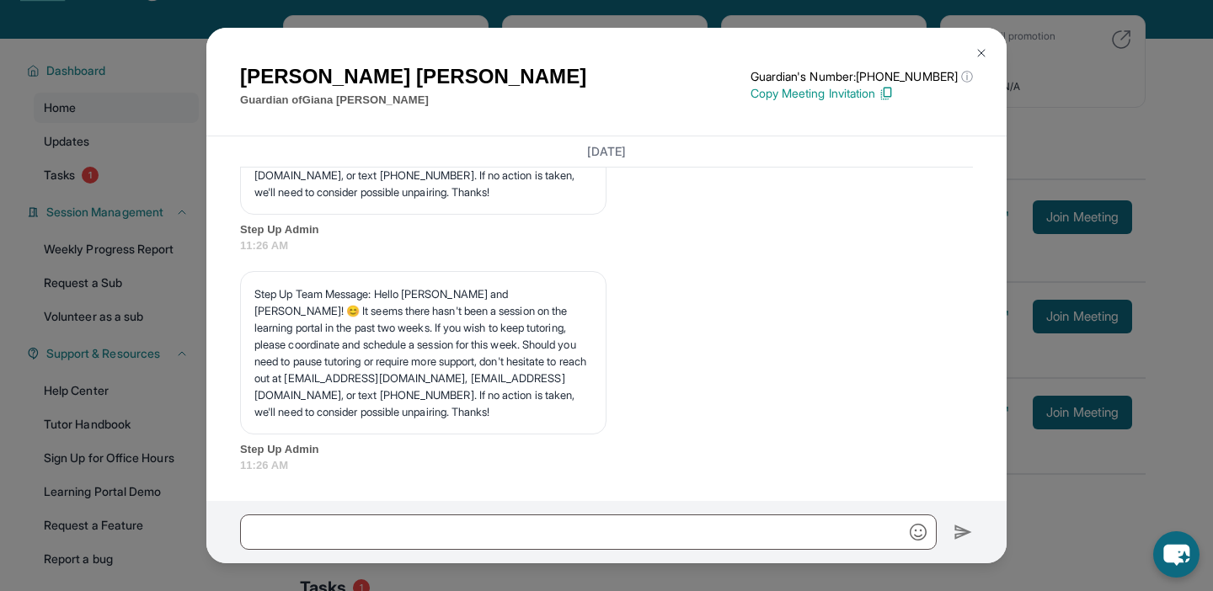
click at [983, 50] on img at bounding box center [981, 52] width 13 height 13
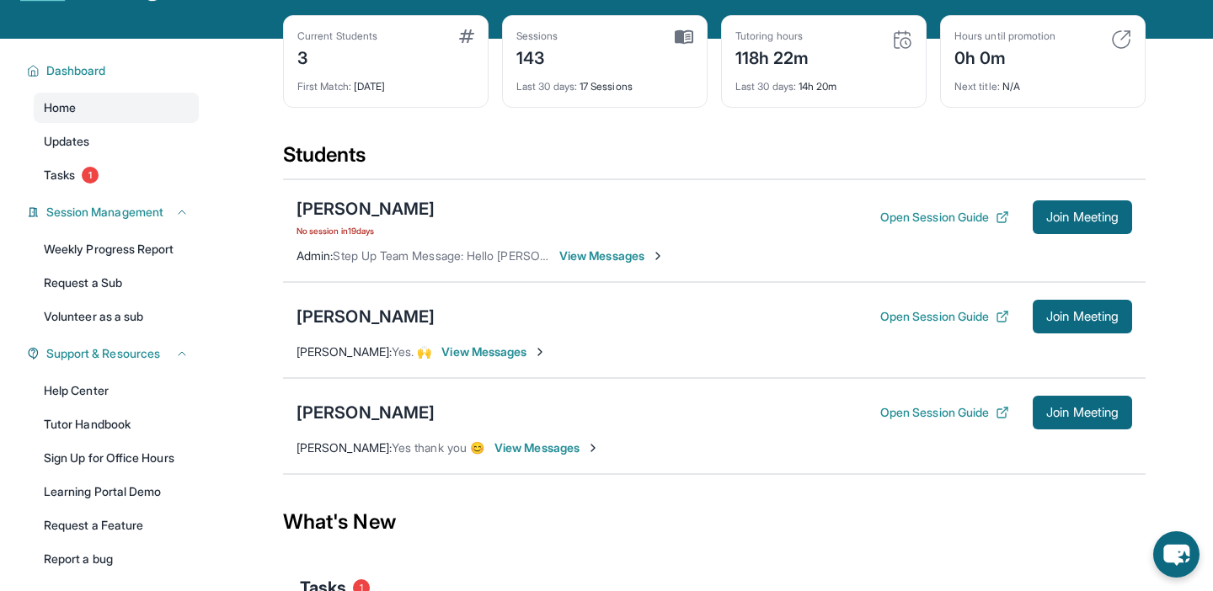
click at [588, 249] on span "View Messages" at bounding box center [611, 256] width 105 height 17
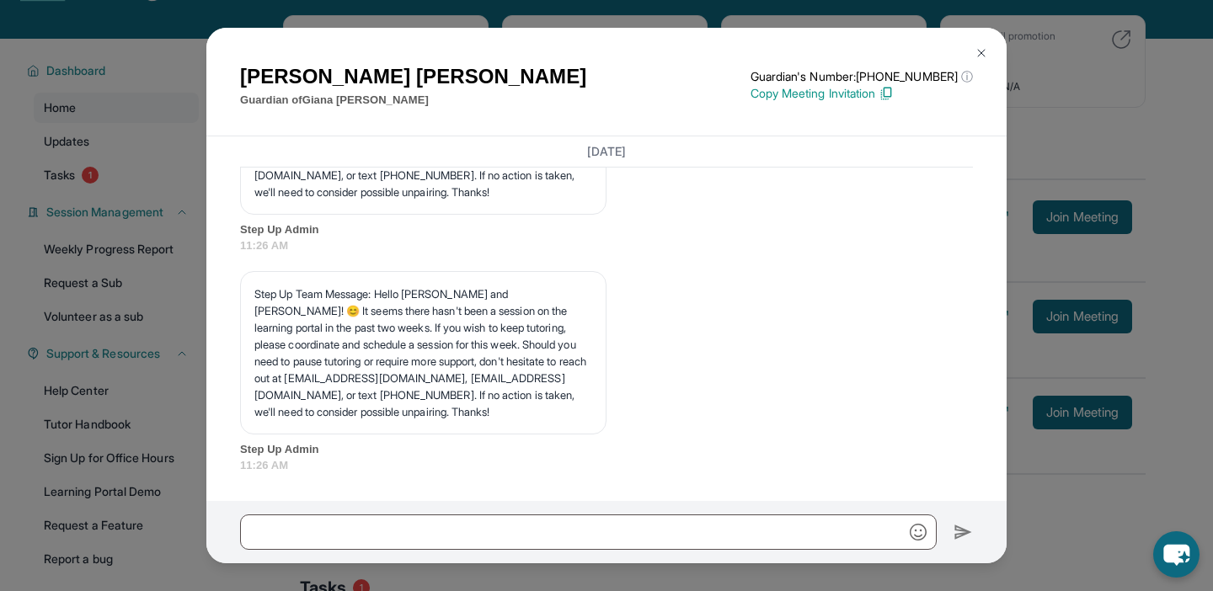
click at [985, 53] on img at bounding box center [981, 52] width 13 height 13
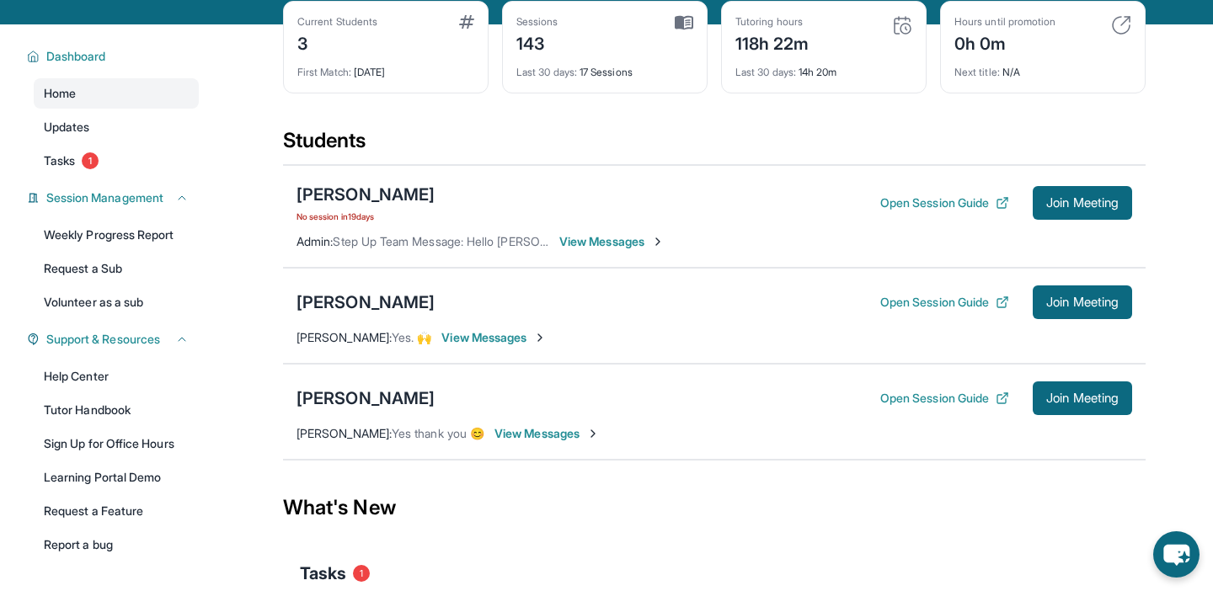
scroll to position [90, 0]
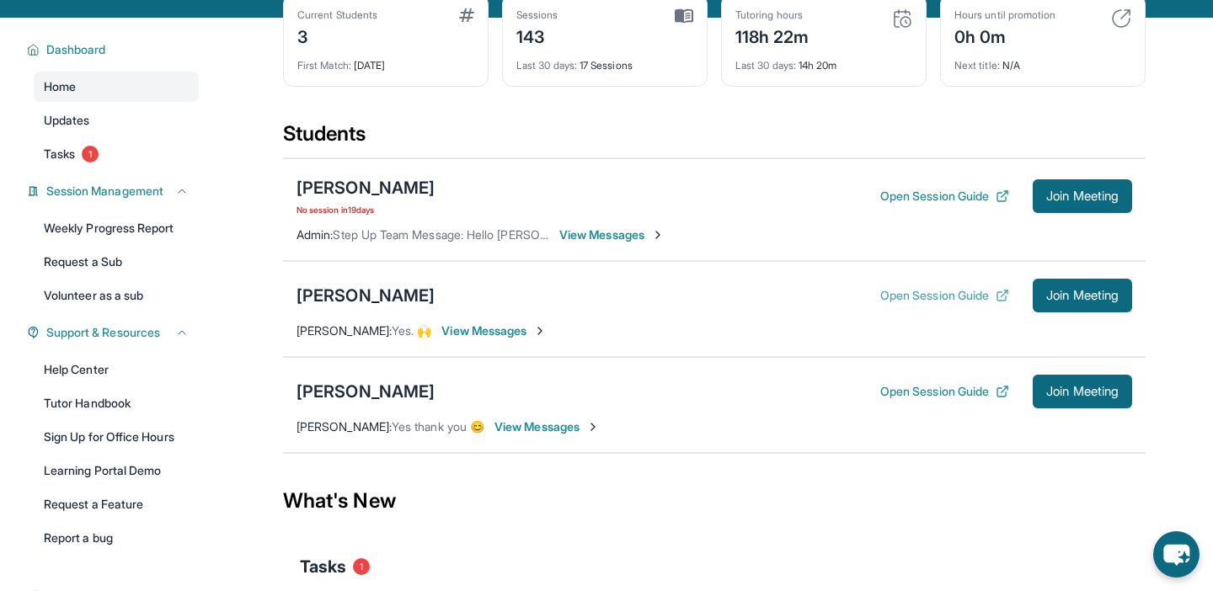
click at [953, 295] on button "Open Session Guide" at bounding box center [944, 295] width 129 height 17
click at [920, 371] on div "[PERSON_NAME] Open Session Guide Join Meeting [PERSON_NAME][GEOGRAPHIC_DATA] : …" at bounding box center [714, 405] width 863 height 96
click at [909, 399] on button "Open Session Guide" at bounding box center [944, 391] width 129 height 17
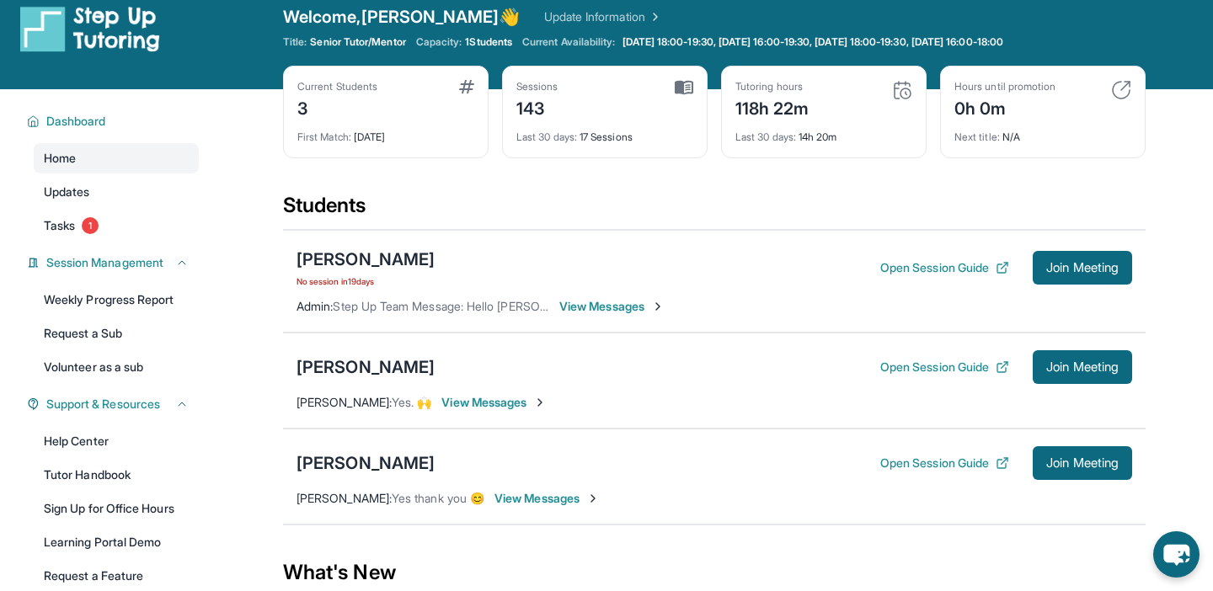
scroll to position [0, 0]
